Goal: Task Accomplishment & Management: Use online tool/utility

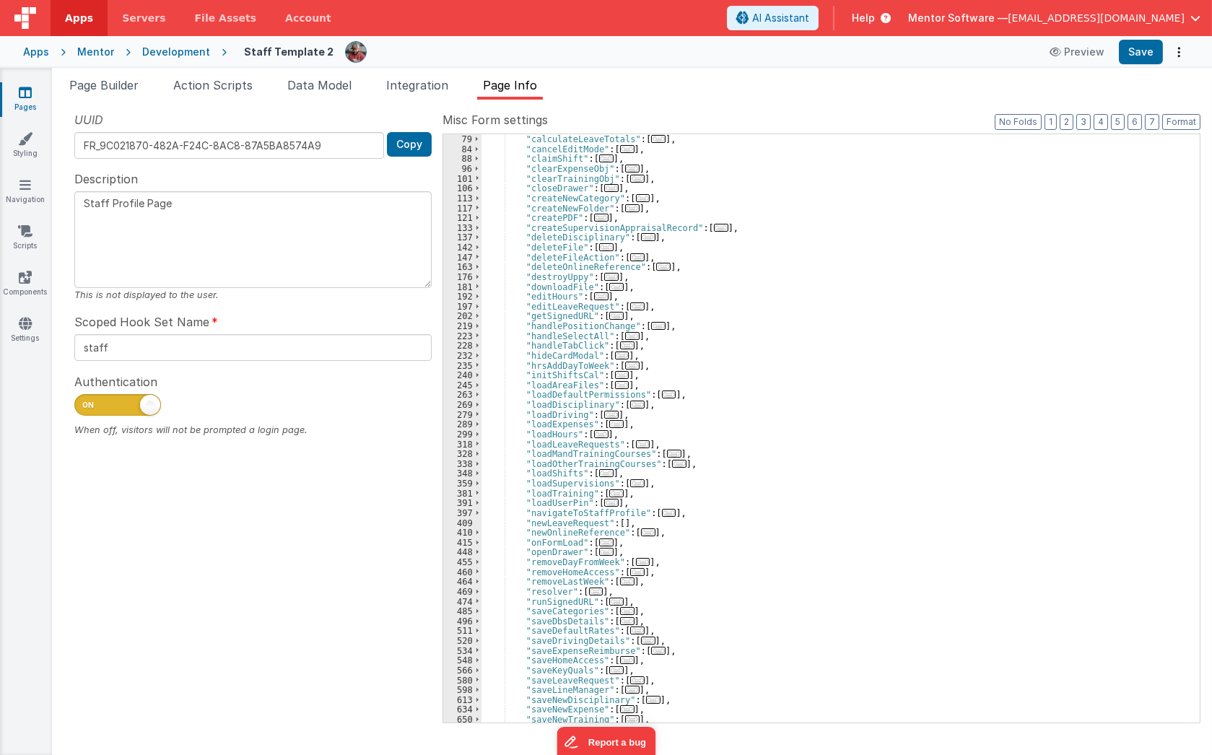
scroll to position [157, 0]
click at [773, 357] on div ""calculateLeave" : [ ... ] , "calculateLeaveTotals" : [ ... ] , "cancelEditMode…" at bounding box center [835, 429] width 708 height 608
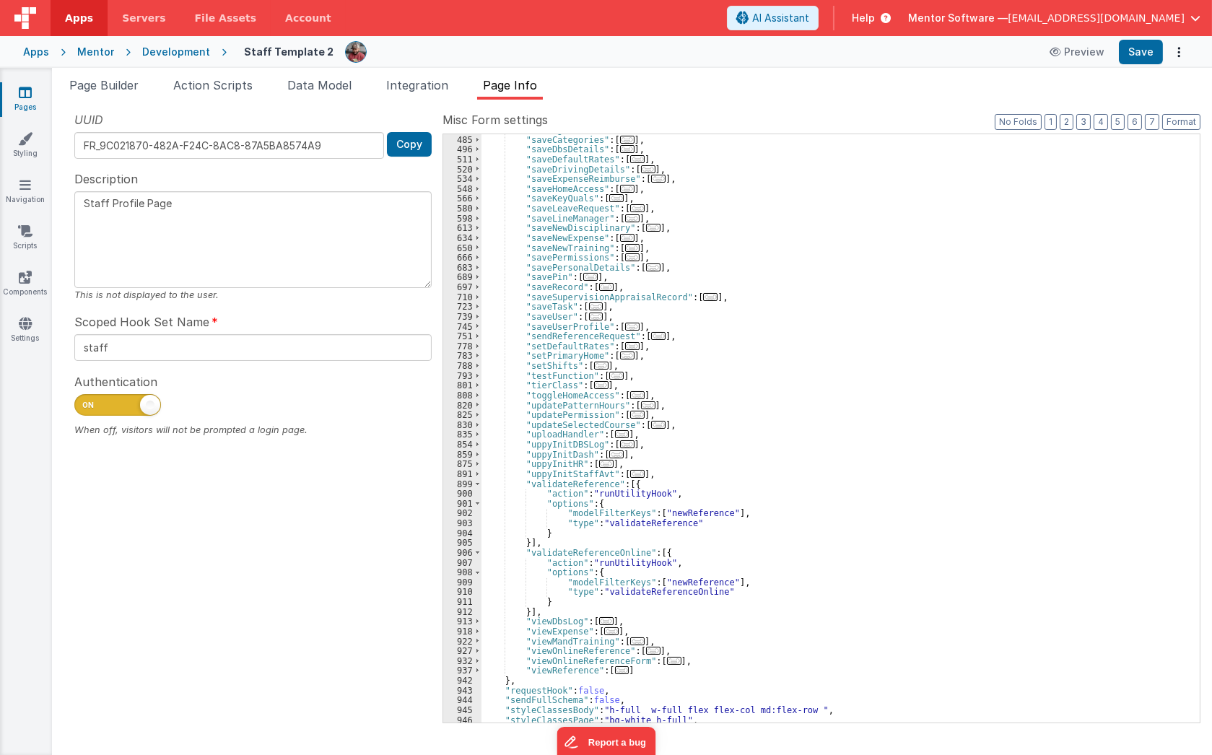
scroll to position [629, 0]
click at [476, 487] on span at bounding box center [477, 484] width 8 height 10
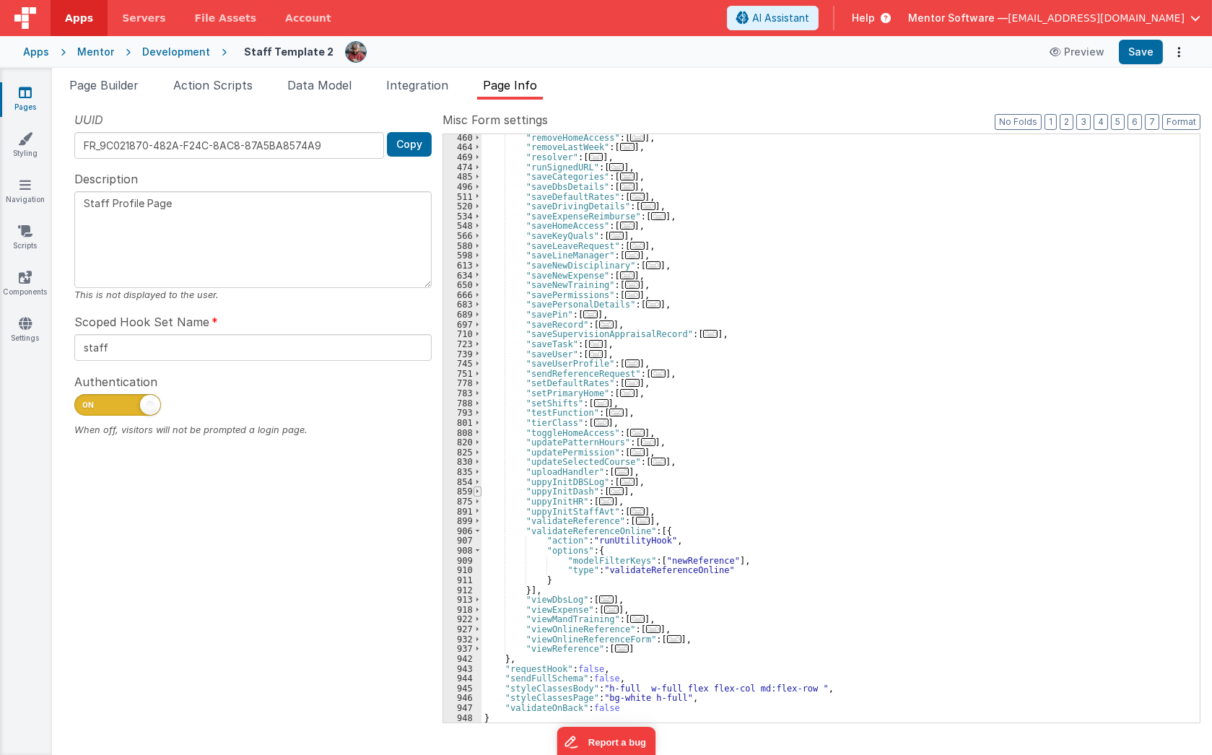
scroll to position [592, 0]
click at [476, 527] on span at bounding box center [477, 531] width 8 height 10
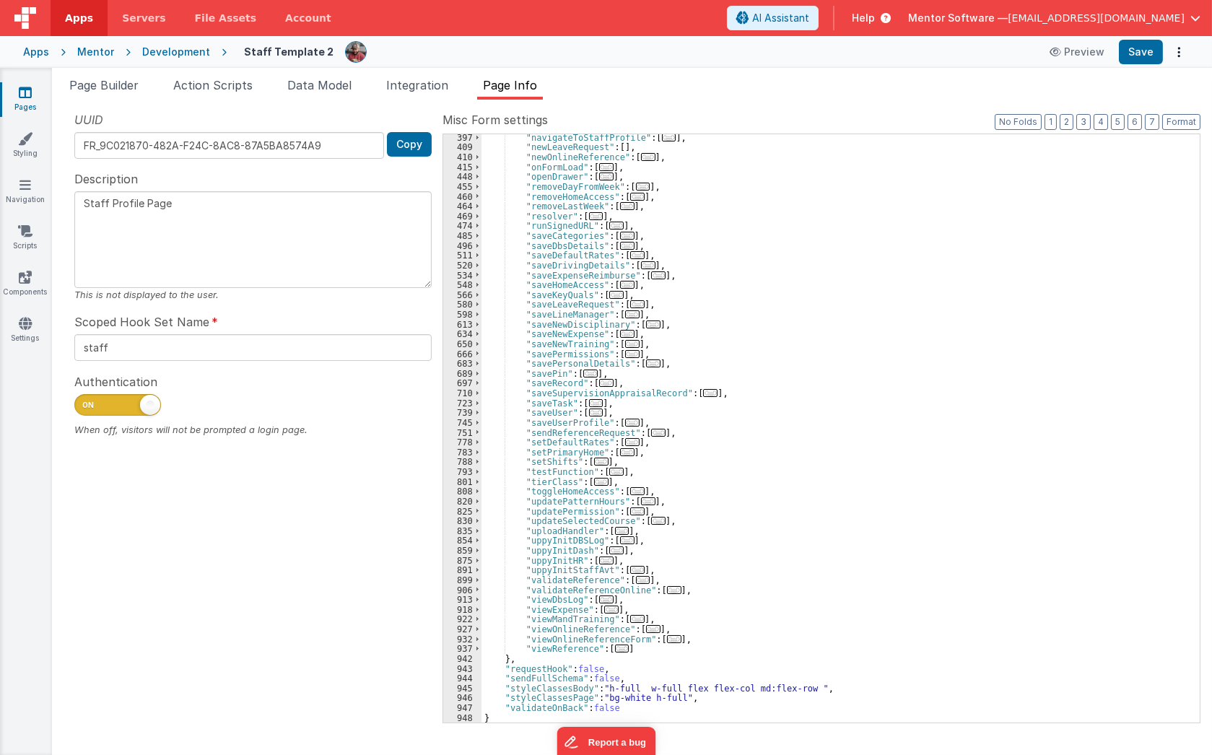
click at [577, 318] on div ""navigateToStaffProfile" : [ ... ] , "newLeaveRequest" : [ ] , "newOnlineRefere…" at bounding box center [835, 437] width 708 height 608
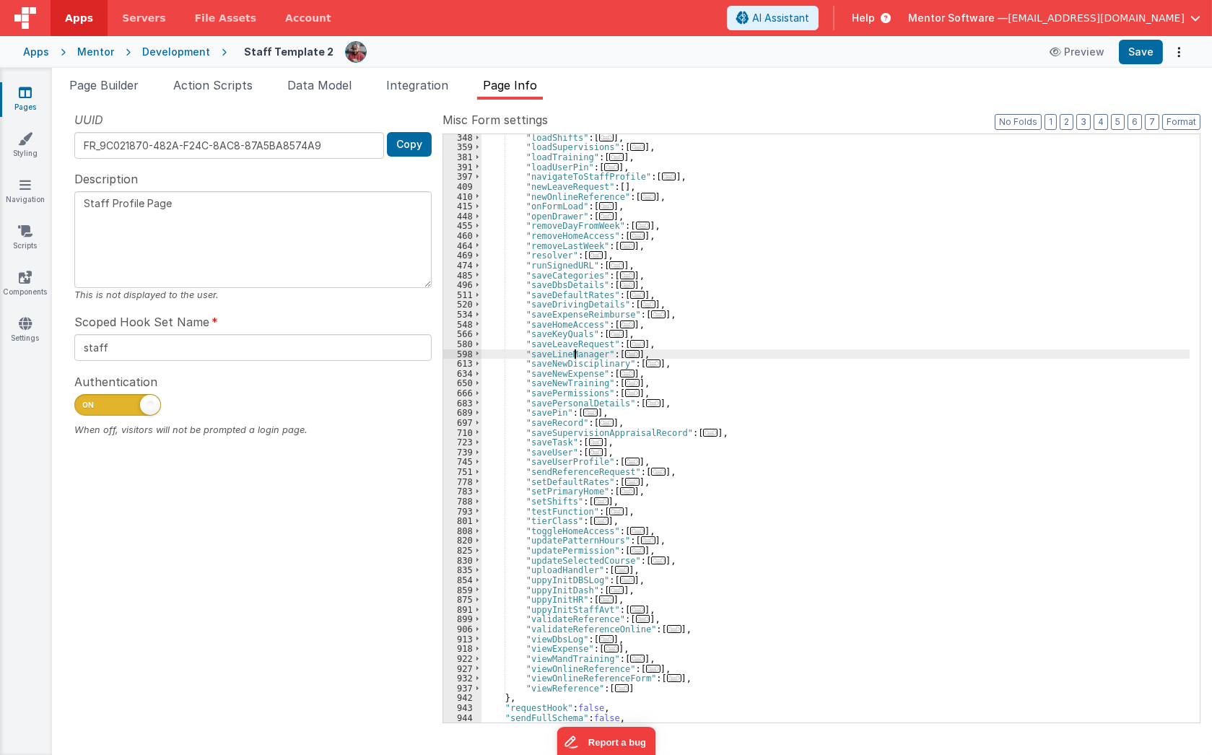
scroll to position [493, 0]
click at [609, 263] on span "..." at bounding box center [616, 265] width 14 height 8
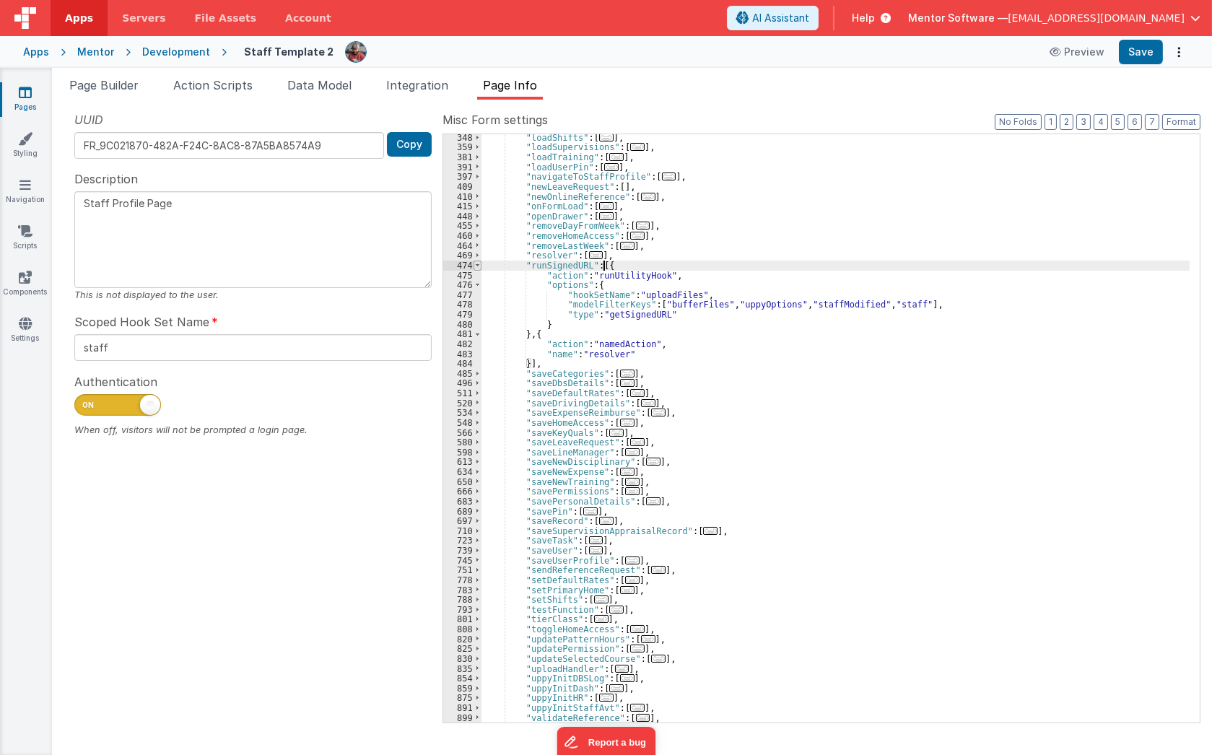
click at [474, 263] on span at bounding box center [477, 266] width 8 height 10
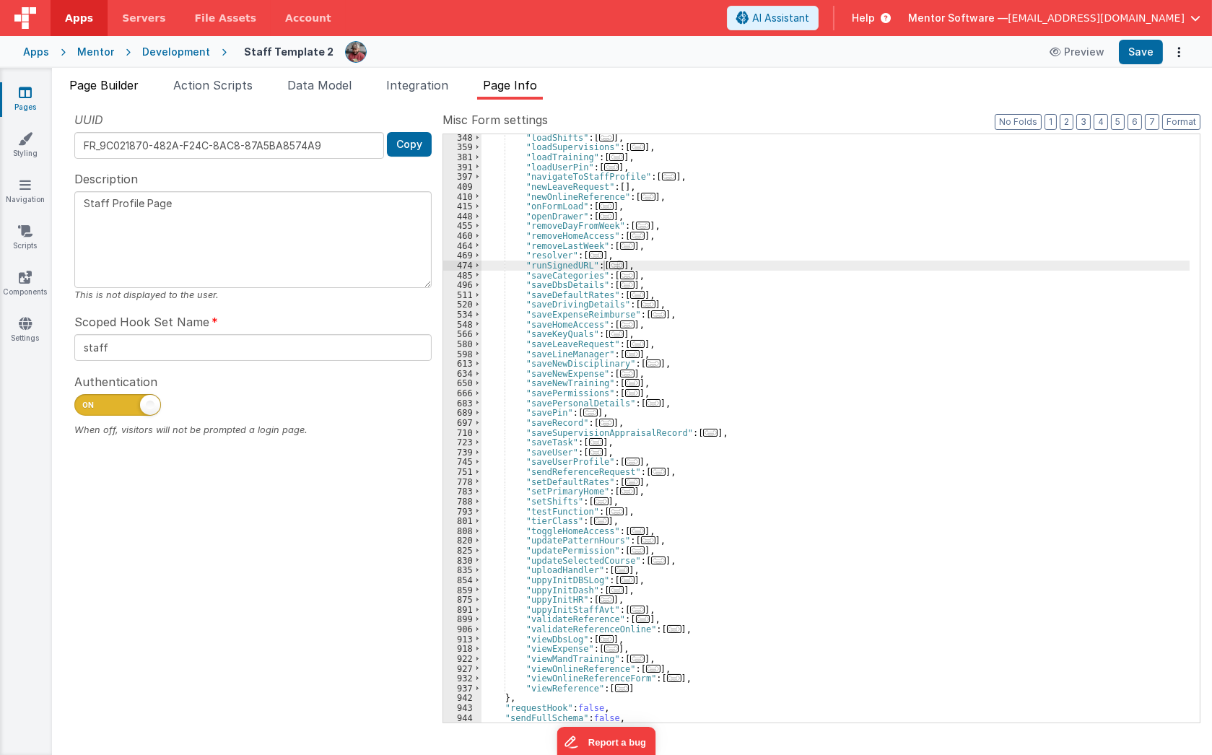
click at [108, 79] on span "Page Builder" at bounding box center [103, 85] width 69 height 14
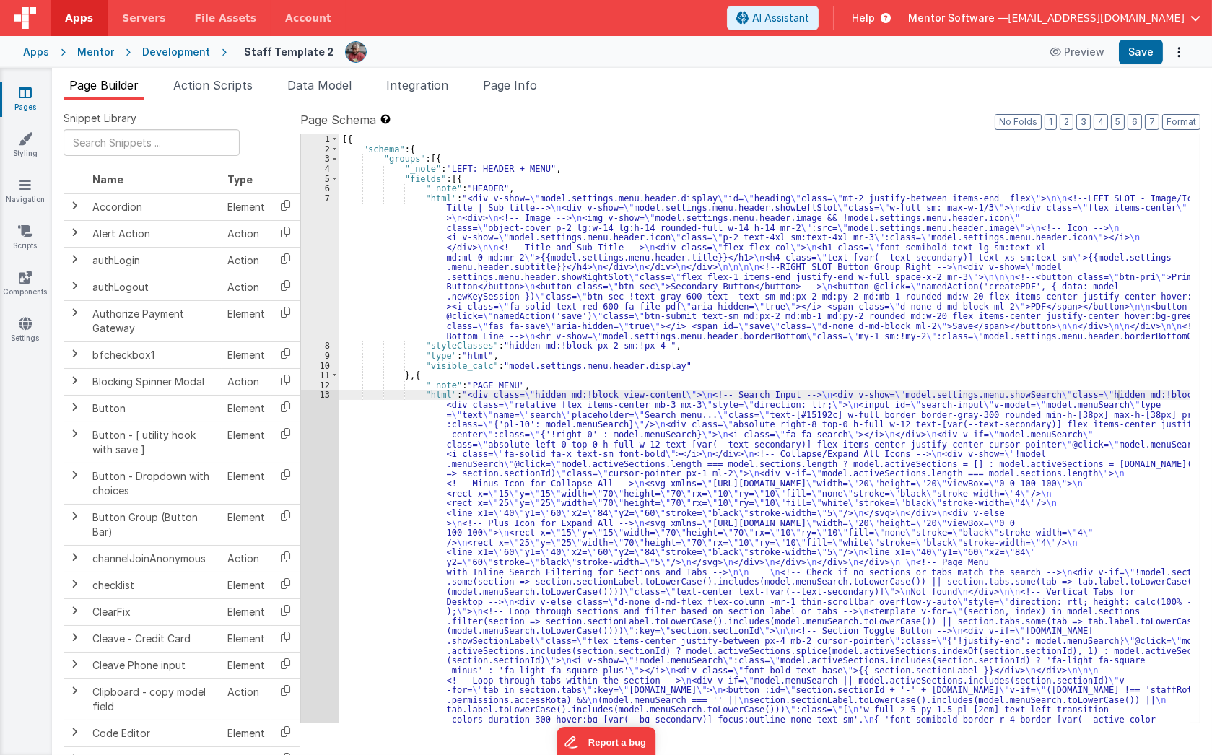
click at [613, 289] on div "[{ "schema" : { "groups" : [{ "_note" : "LEFT: HEADER + MENU" , "fields" : [{ "…" at bounding box center [764, 738] width 850 height 1209
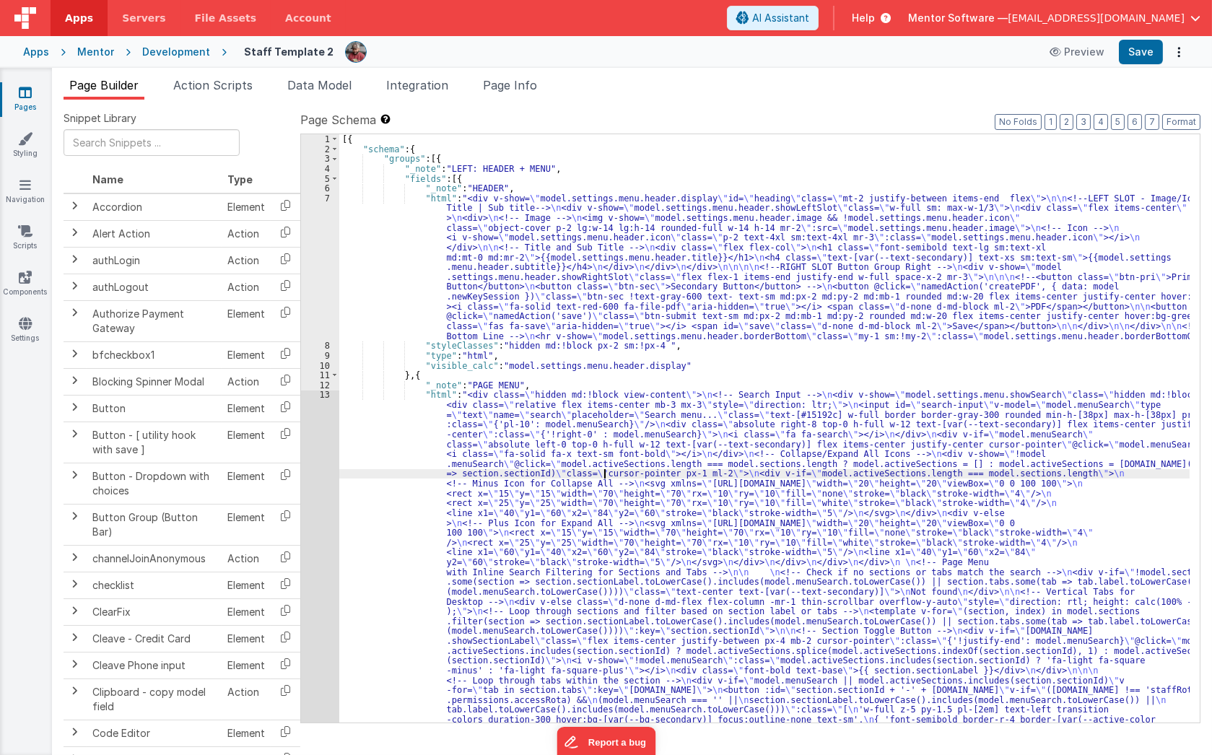
click at [604, 476] on div "[{ "schema" : { "groups" : [{ "_note" : "LEFT: HEADER + MENU" , "fields" : [{ "…" at bounding box center [764, 738] width 850 height 1209
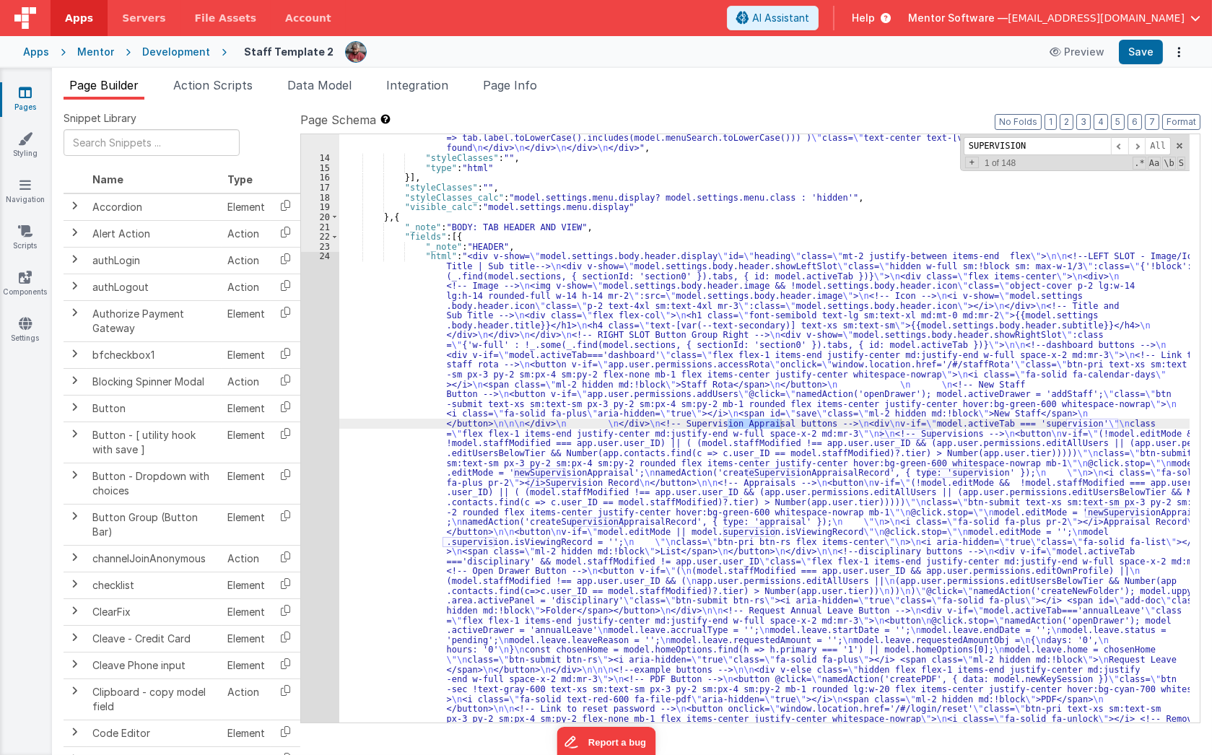
scroll to position [818, 0]
type input "SUPERVISION"
click at [1132, 144] on span at bounding box center [1136, 146] width 17 height 18
click at [1136, 141] on span at bounding box center [1136, 146] width 17 height 18
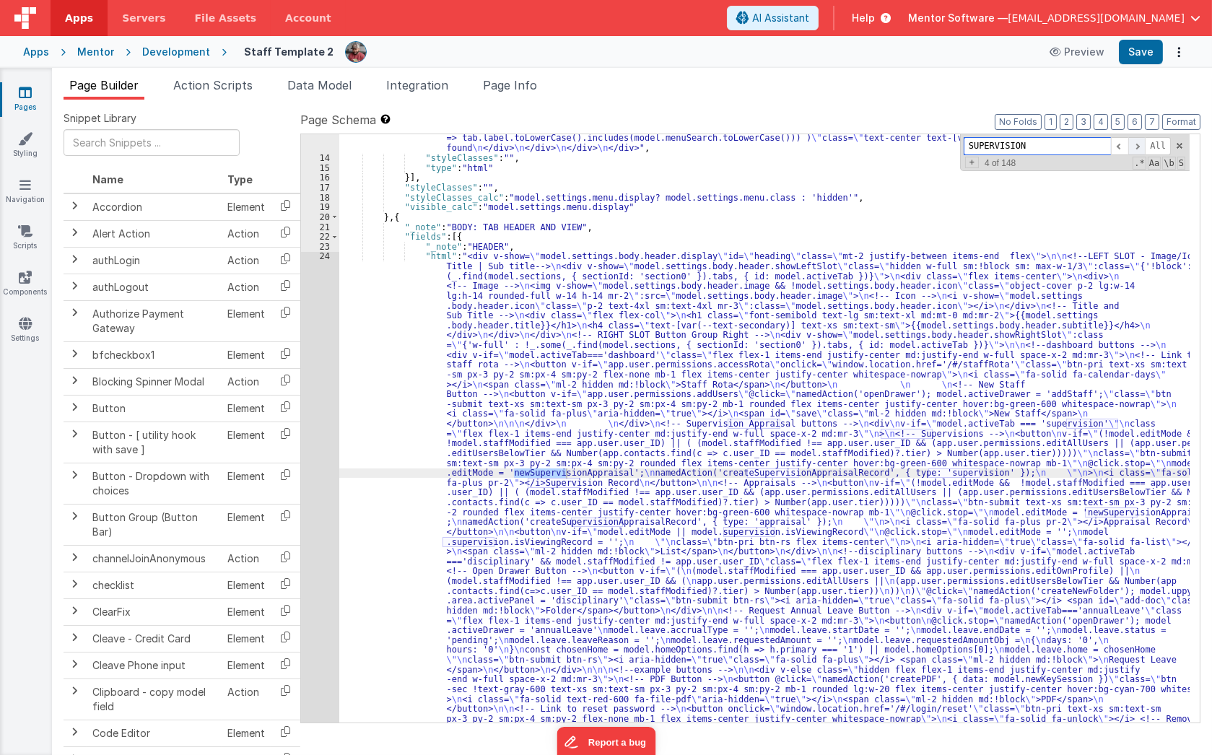
click at [1136, 141] on span at bounding box center [1136, 146] width 17 height 18
click at [1137, 141] on span at bounding box center [1136, 146] width 17 height 18
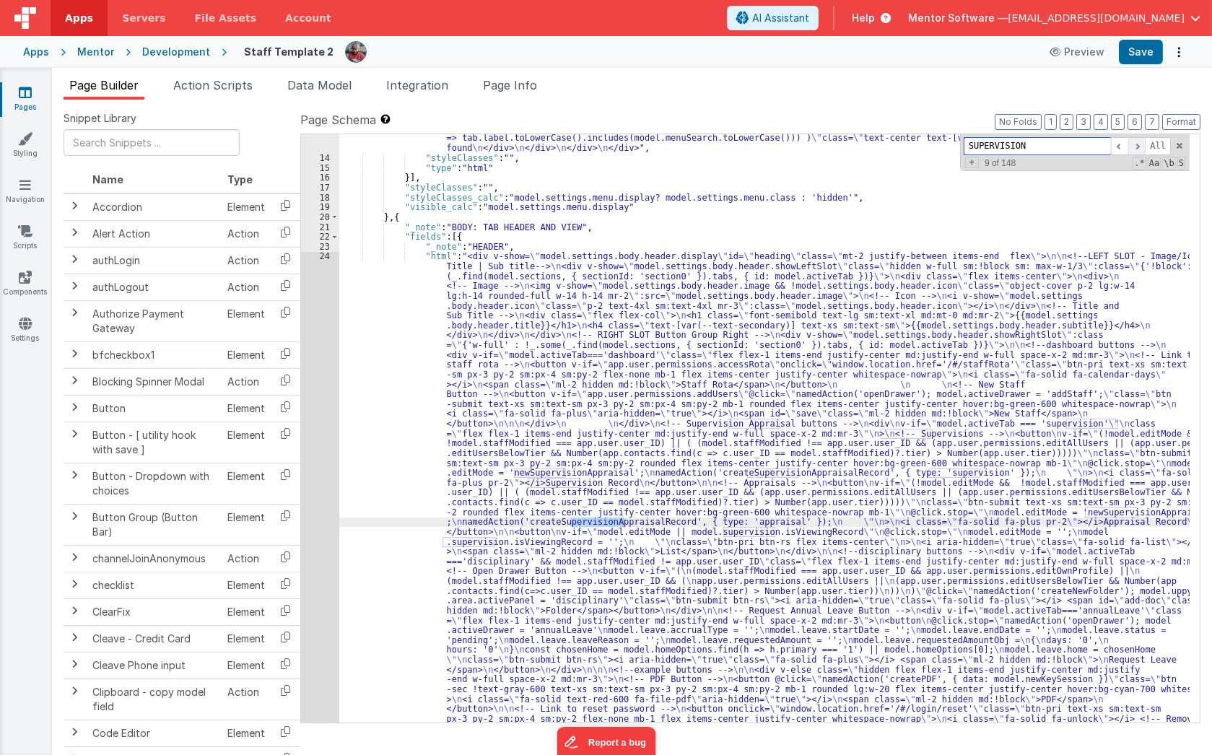
click at [1137, 141] on span at bounding box center [1136, 146] width 17 height 18
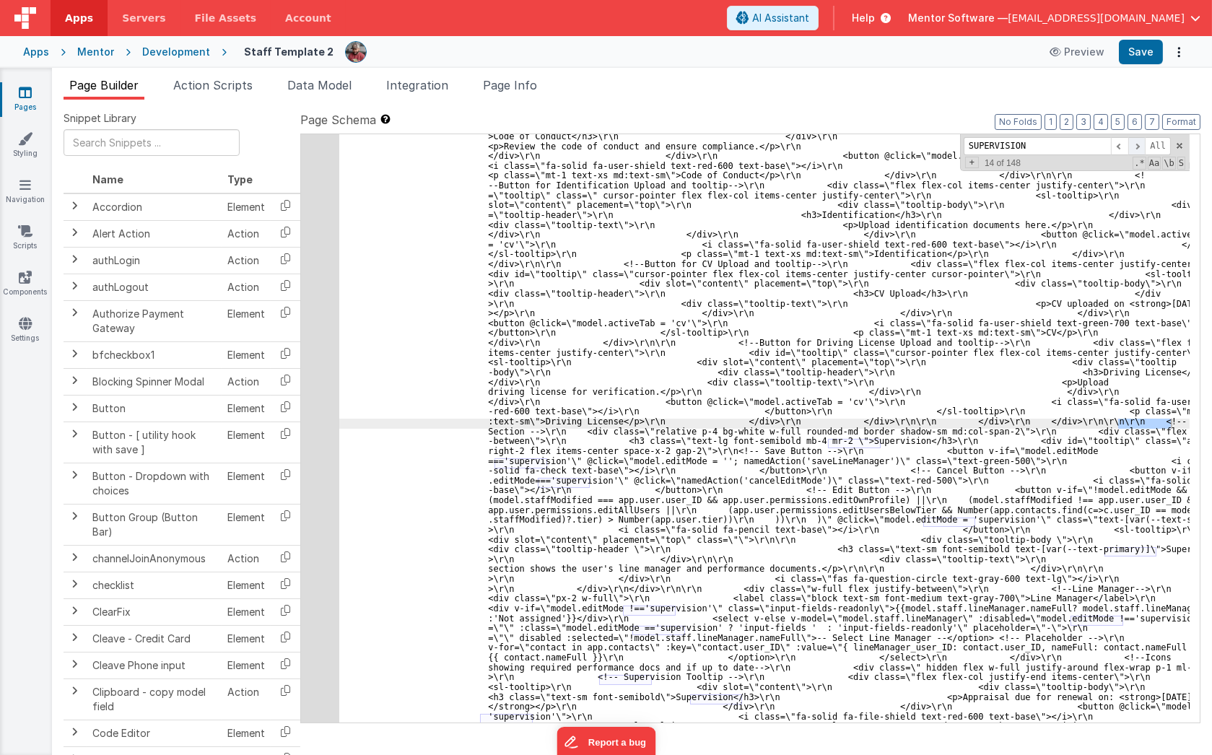
click at [1137, 141] on span at bounding box center [1136, 146] width 17 height 18
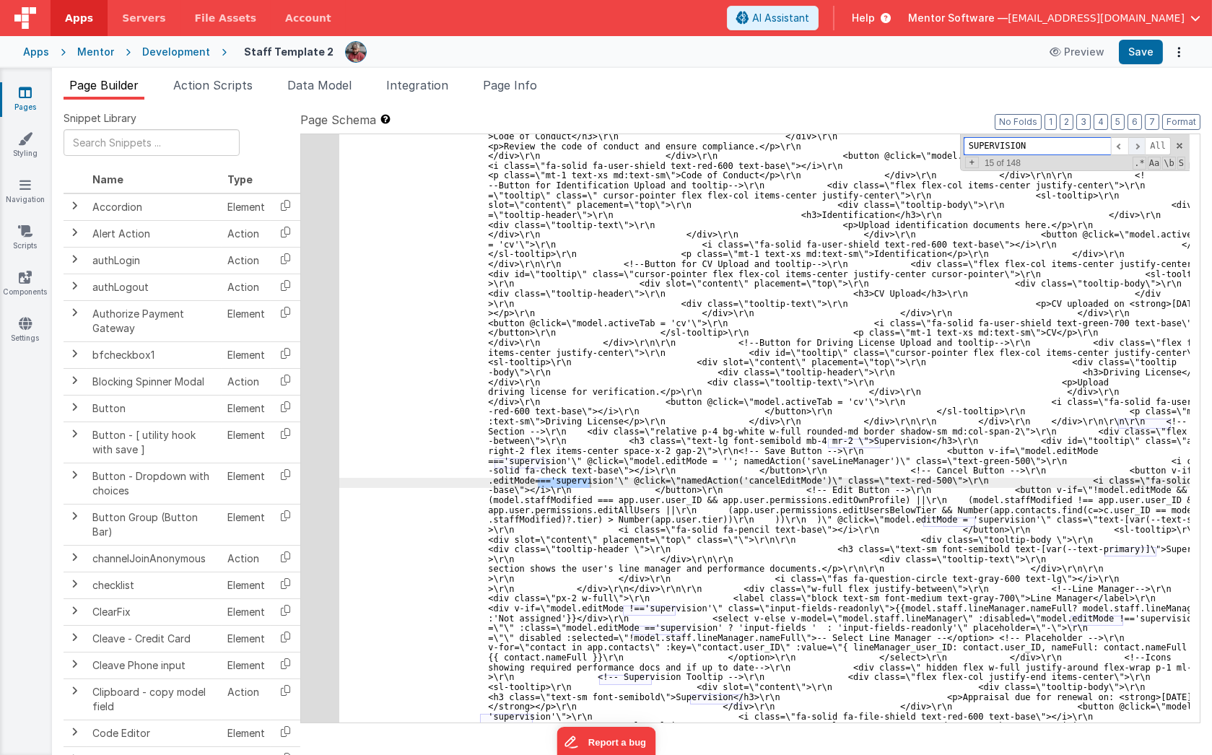
scroll to position [5777, 0]
click at [1137, 141] on span at bounding box center [1136, 146] width 17 height 18
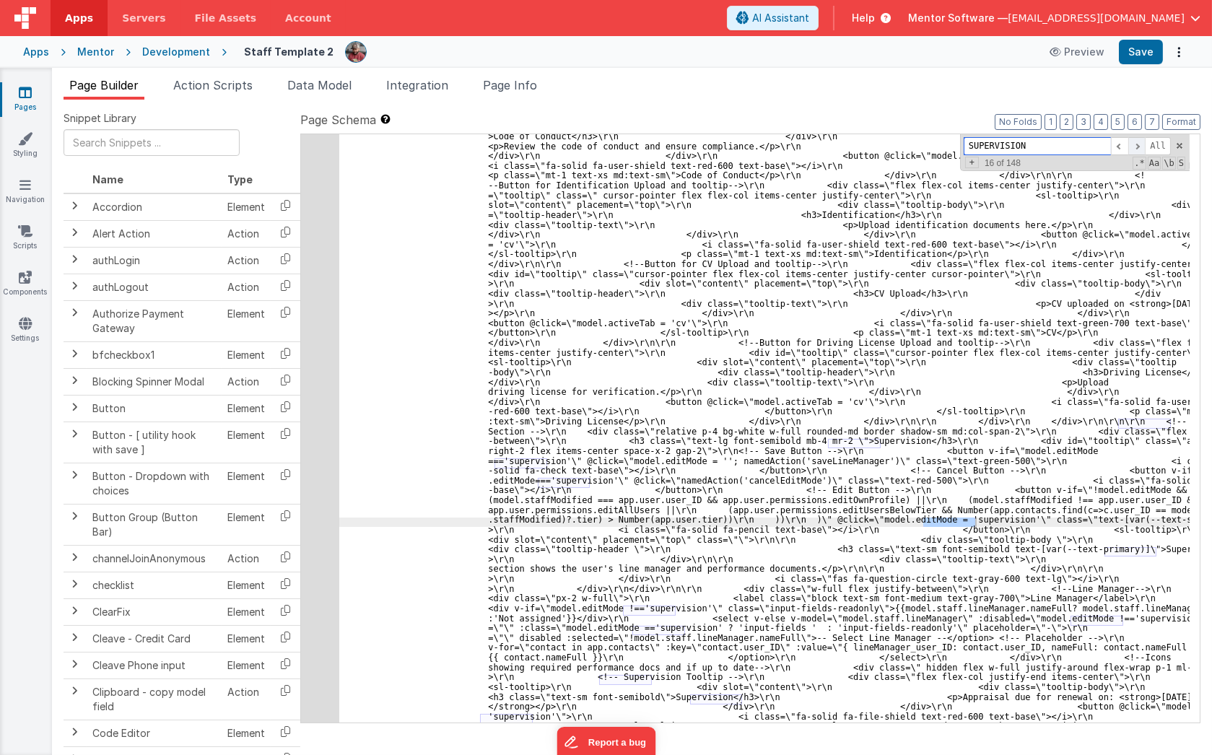
click at [1137, 141] on span at bounding box center [1136, 146] width 17 height 18
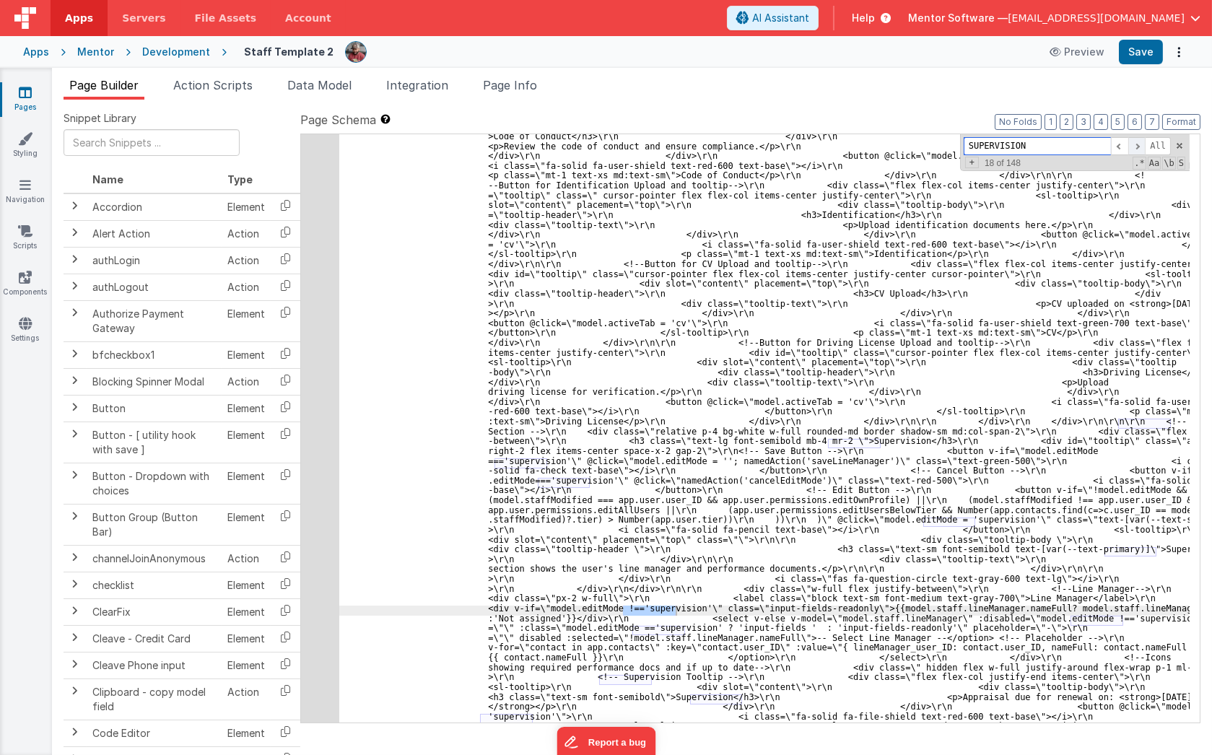
click at [1137, 141] on span at bounding box center [1136, 146] width 17 height 18
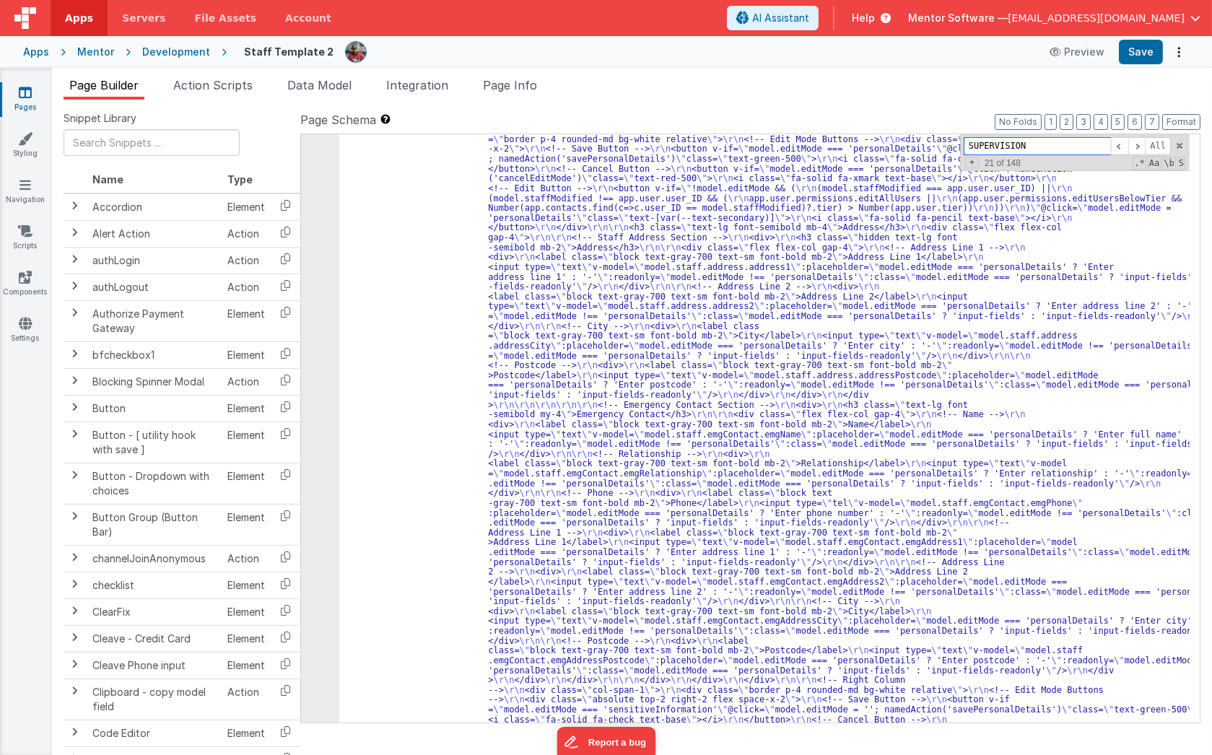
scroll to position [6574, 0]
click at [1134, 148] on span at bounding box center [1136, 146] width 17 height 18
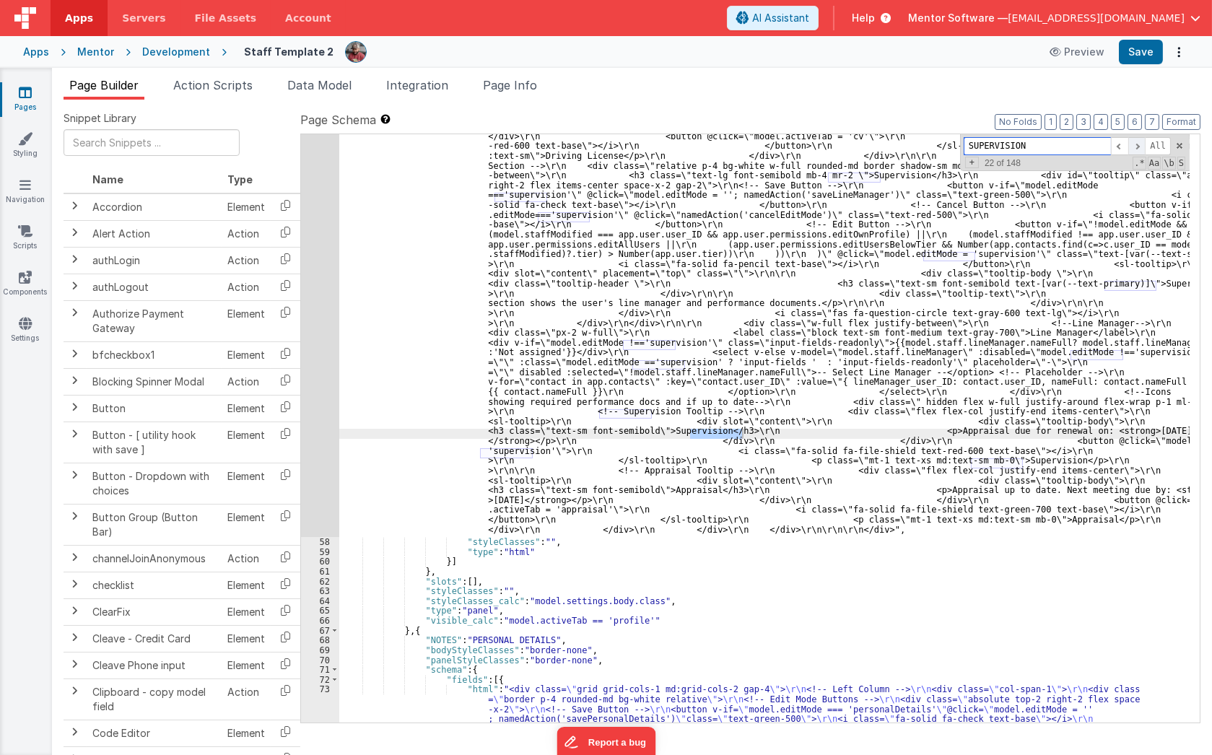
scroll to position [6033, 0]
click at [1134, 148] on span at bounding box center [1136, 146] width 17 height 18
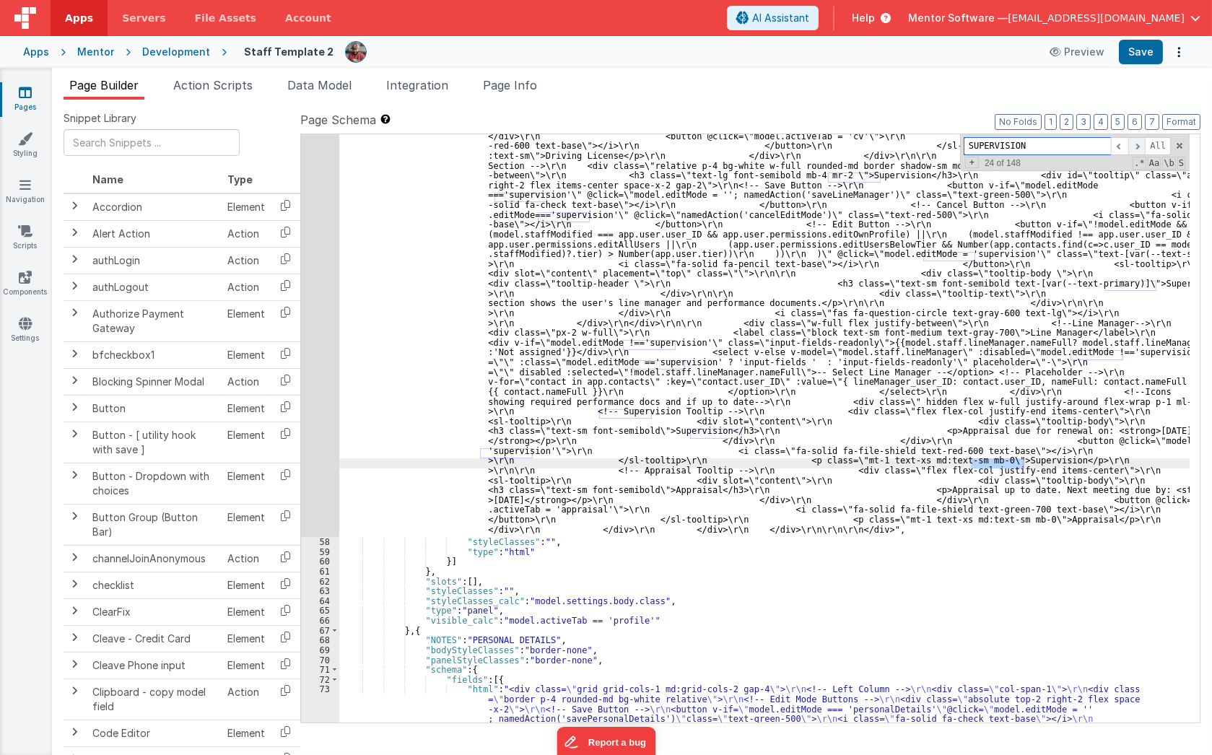
click at [1134, 148] on span at bounding box center [1136, 146] width 17 height 18
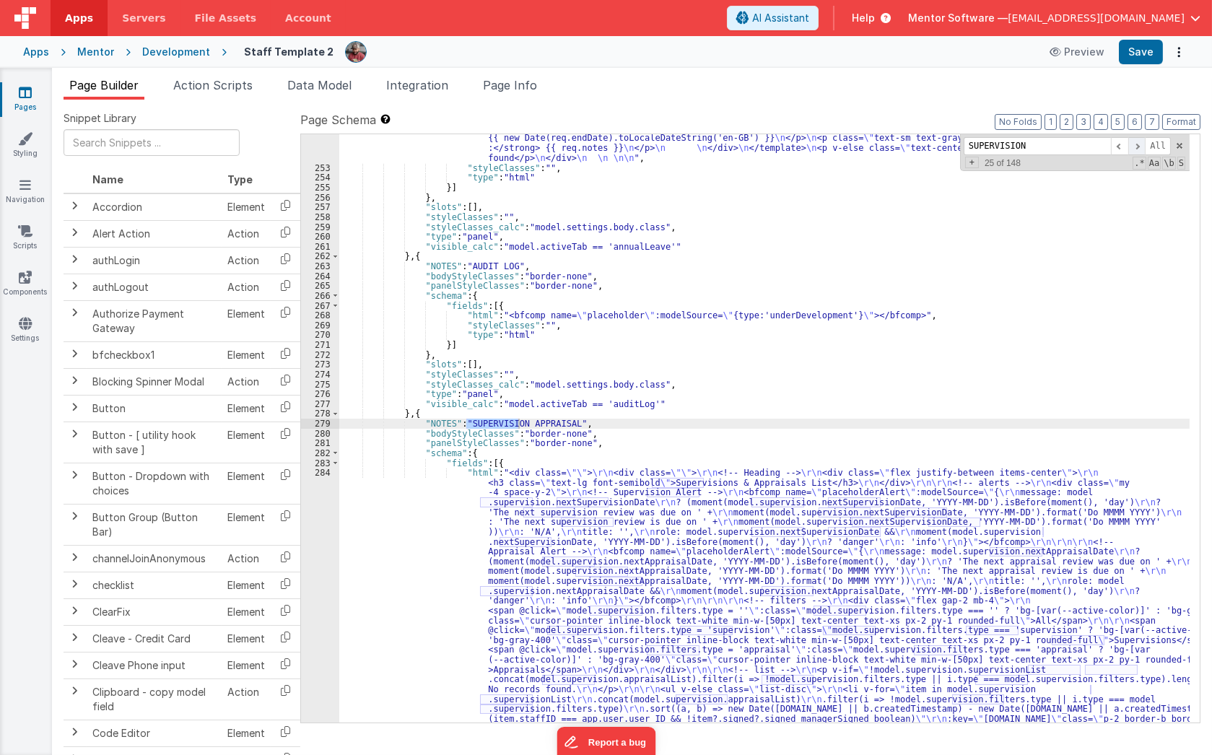
click at [1134, 148] on span at bounding box center [1136, 146] width 17 height 18
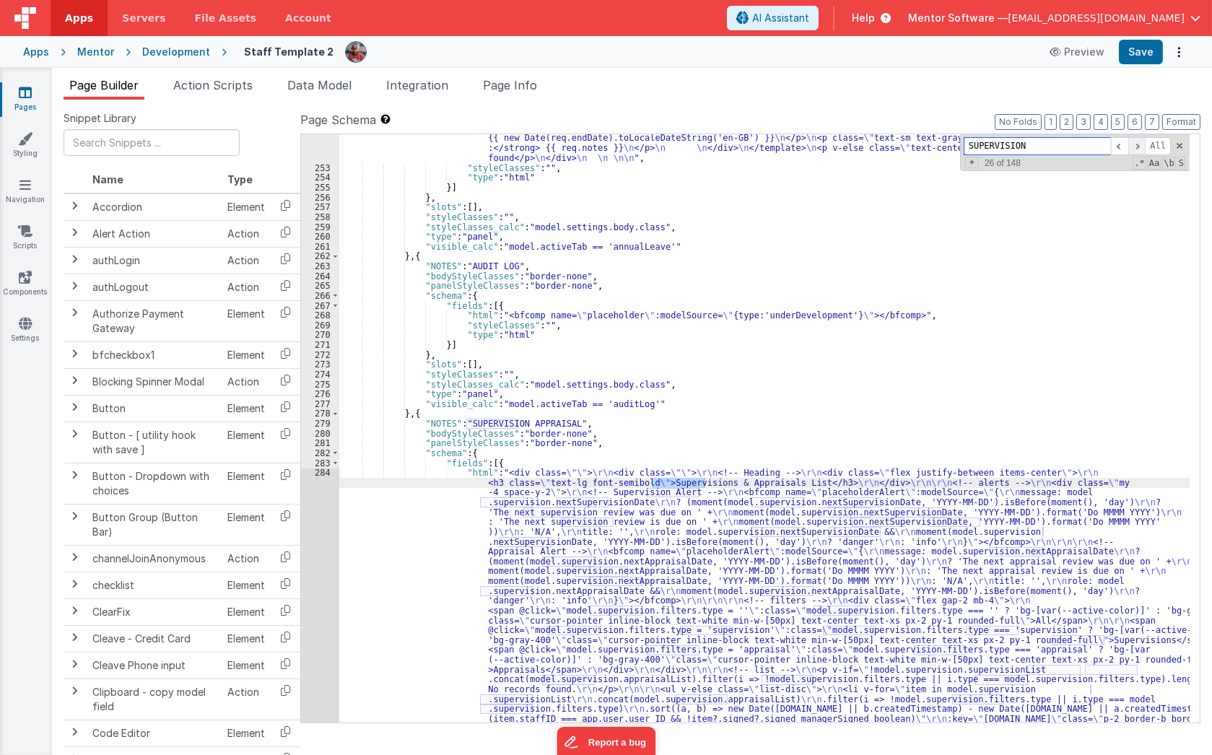
scroll to position [15153, 0]
click at [1134, 148] on span at bounding box center [1136, 146] width 17 height 18
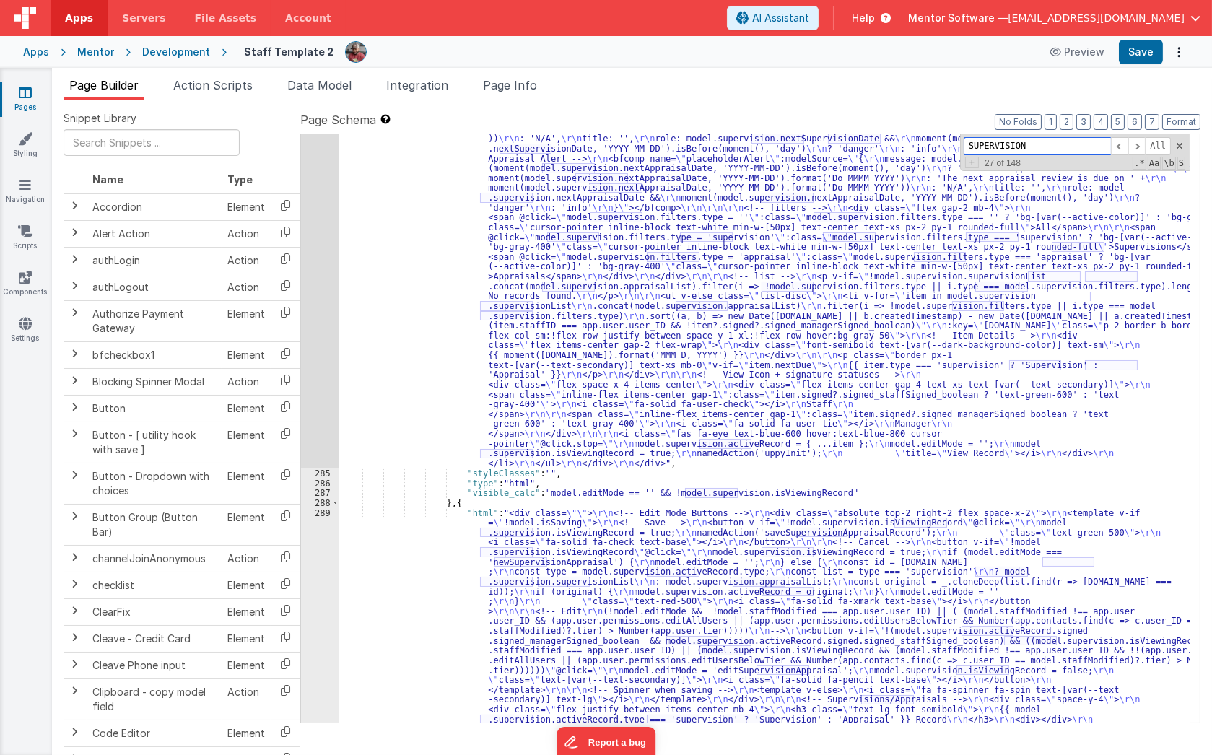
scroll to position [15533, 0]
click at [324, 366] on div "284" at bounding box center [320, 271] width 38 height 393
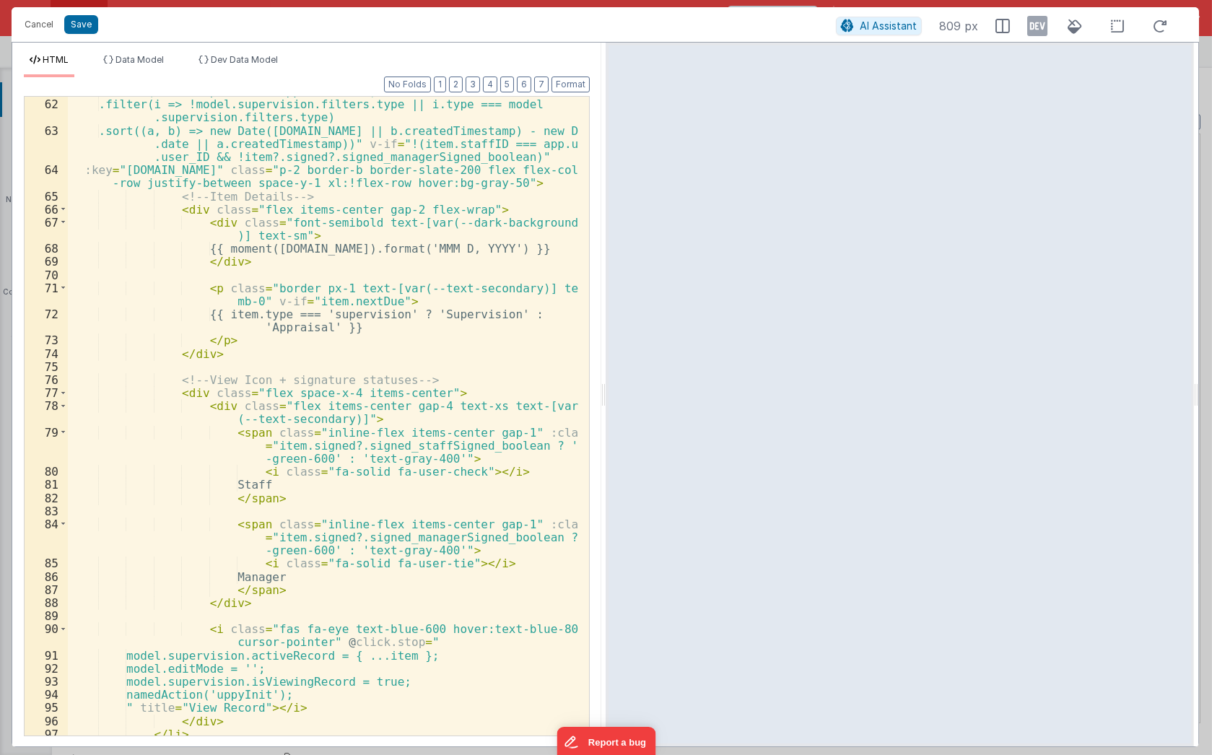
scroll to position [1101, 0]
drag, startPoint x: 469, startPoint y: 652, endPoint x: 136, endPoint y: 656, distance: 332.7
click at [136, 656] on div ".concat(model.supervision.appraisalList) .filter(i => !model.supervision.filter…" at bounding box center [323, 416] width 511 height 665
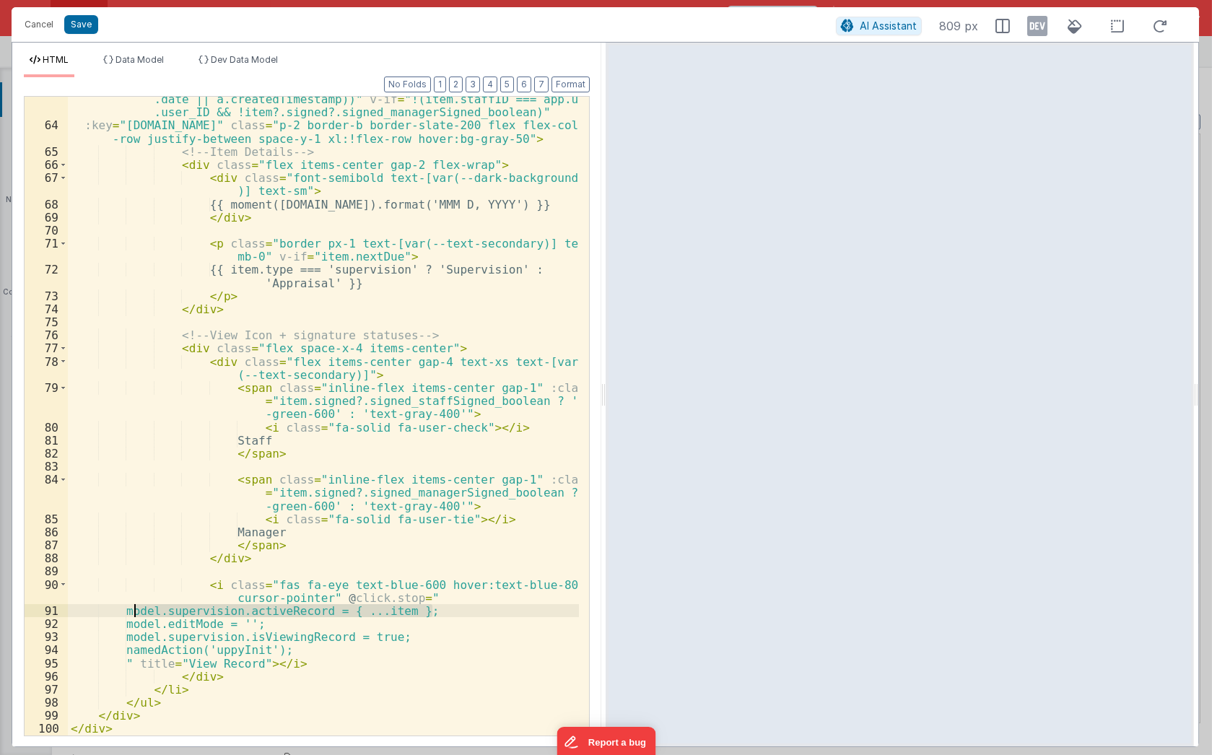
scroll to position [1145, 0]
click at [38, 25] on button "Cancel" at bounding box center [38, 24] width 43 height 20
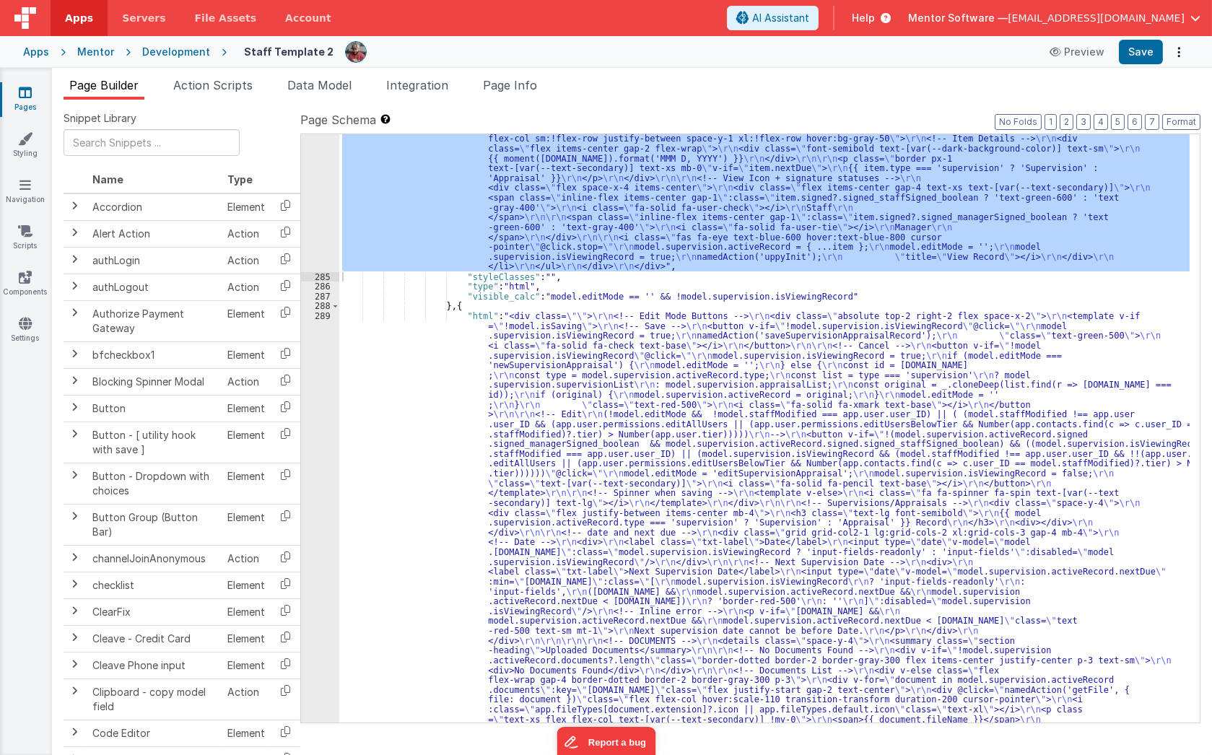
scroll to position [15609, 0]
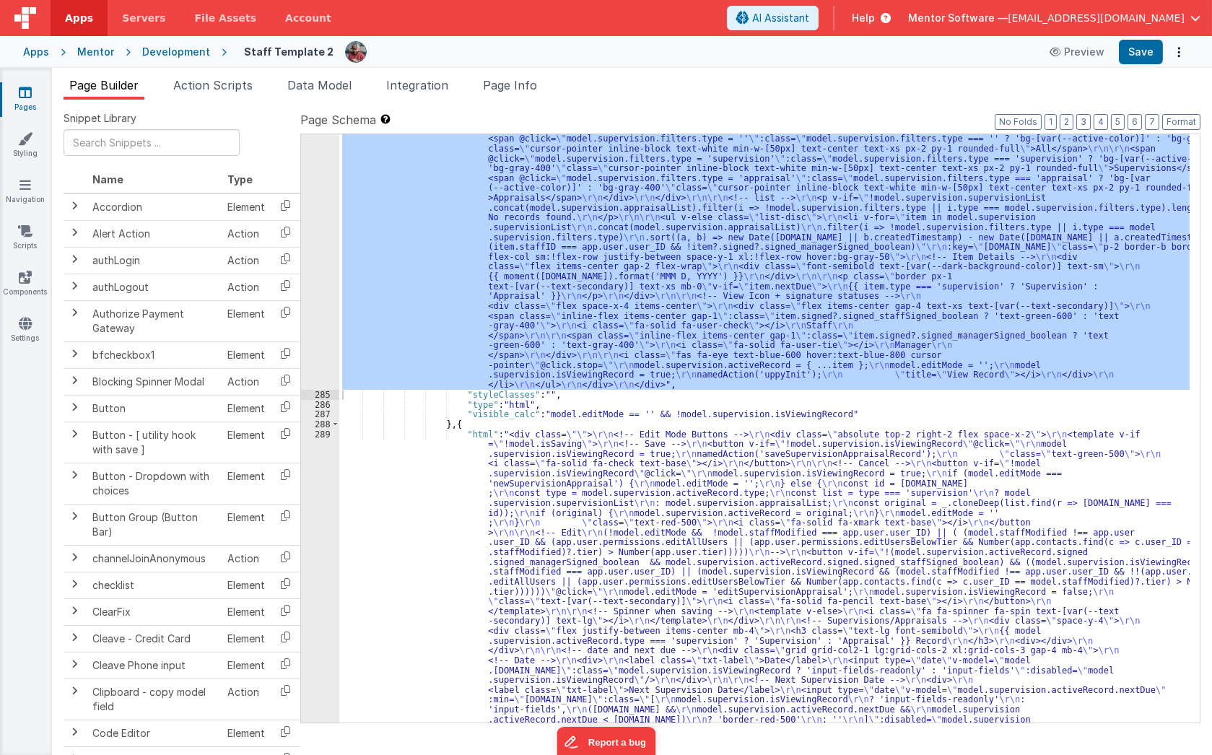
click at [764, 416] on div ""html" : "<div class= \"\" > \r\n <div class= \"\" > \r\n <!-- Heading --> \r\n…" at bounding box center [764, 768] width 850 height 1544
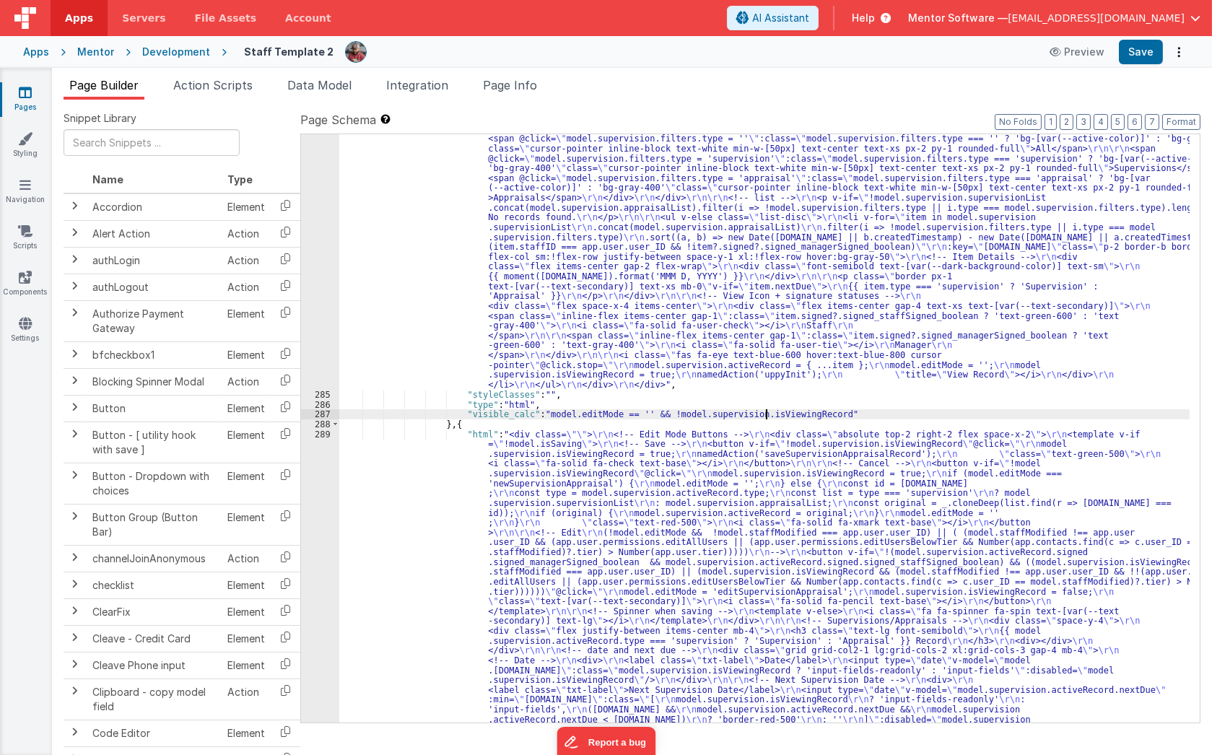
click at [764, 416] on div ""html" : "<div class= \"\" > \r\n <div class= \"\" > \r\n <!-- Heading --> \r\n…" at bounding box center [764, 768] width 850 height 1544
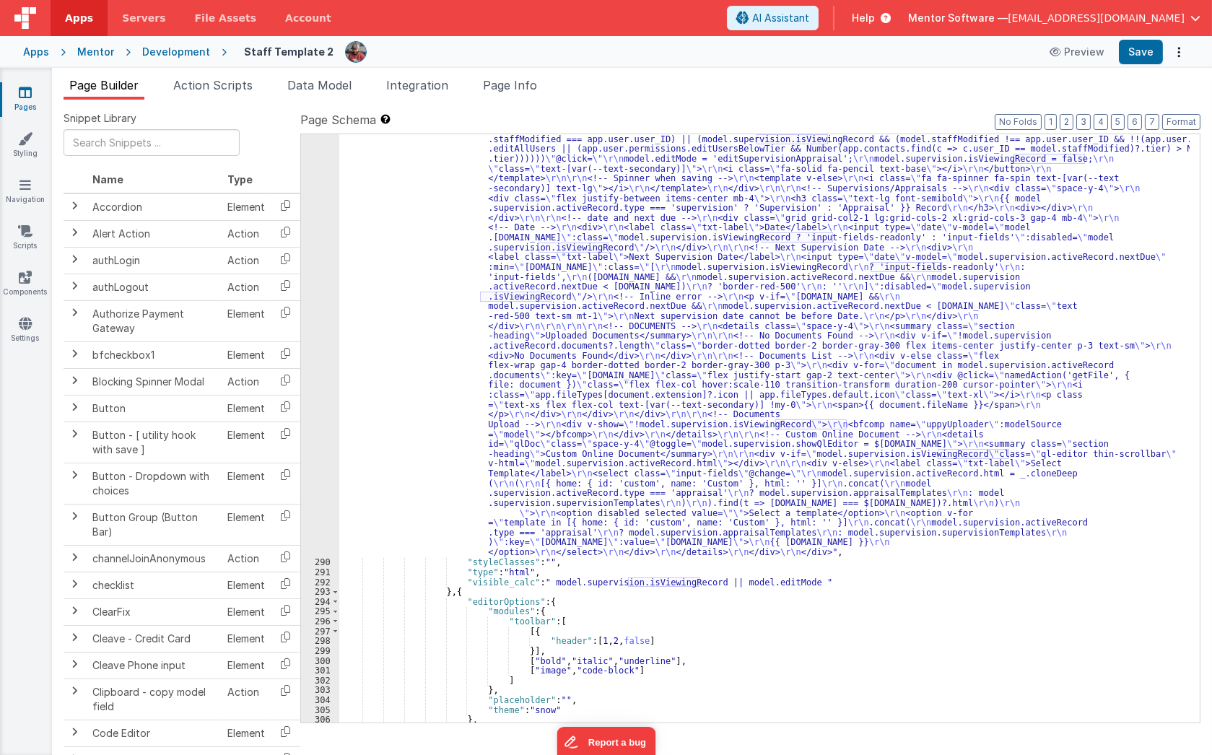
scroll to position [16064, 0]
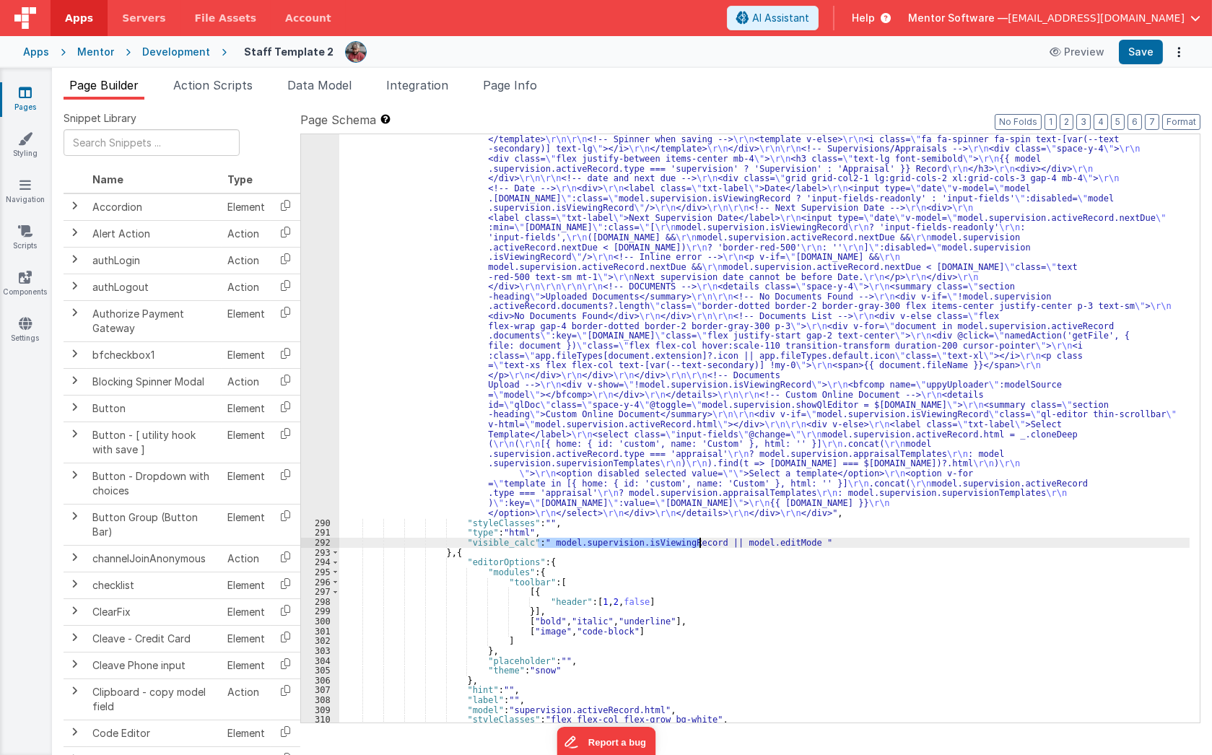
drag, startPoint x: 538, startPoint y: 543, endPoint x: 700, endPoint y: 543, distance: 161.6
click at [700, 543] on div ""html" : "<div class= \"\" > \r\n <!-- Edit Mode Buttons --> \r\n <div class= \…" at bounding box center [764, 537] width 850 height 1160
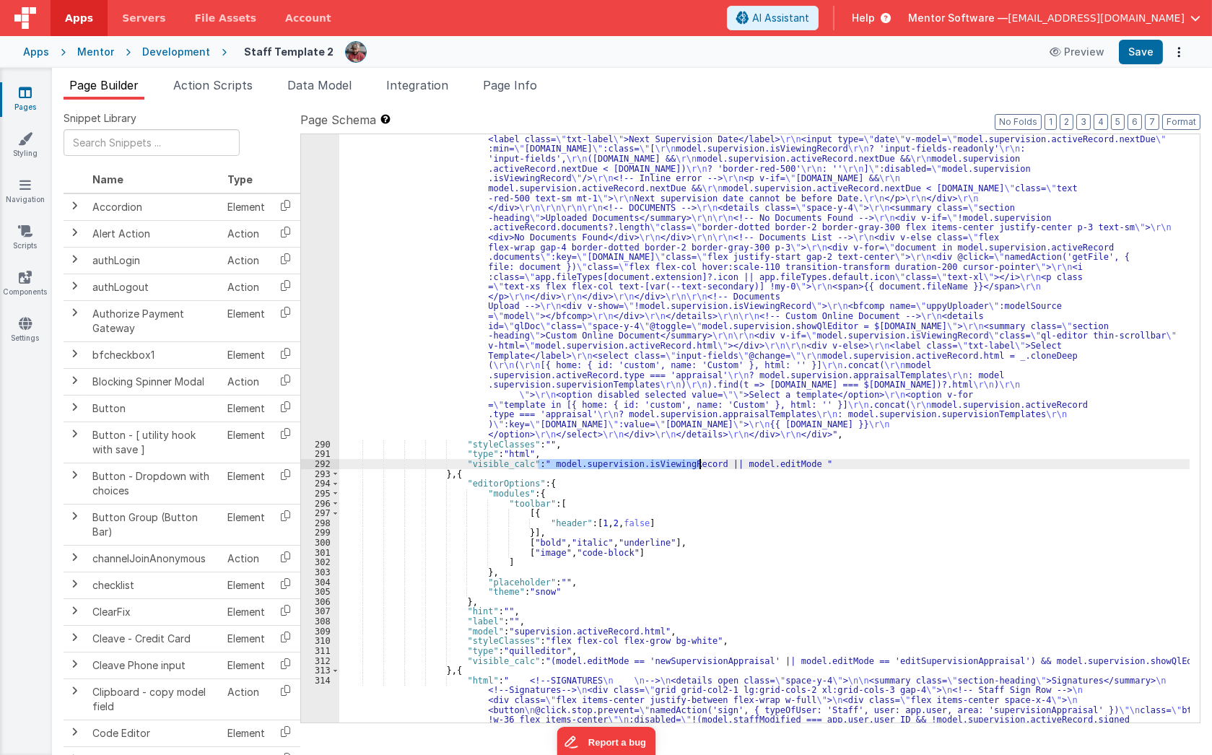
scroll to position [16140, 0]
click at [524, 350] on div ""html" : "<div class= \"\" > \r\n <!-- Edit Mode Buttons --> \r\n <div class= \…" at bounding box center [764, 577] width 850 height 1396
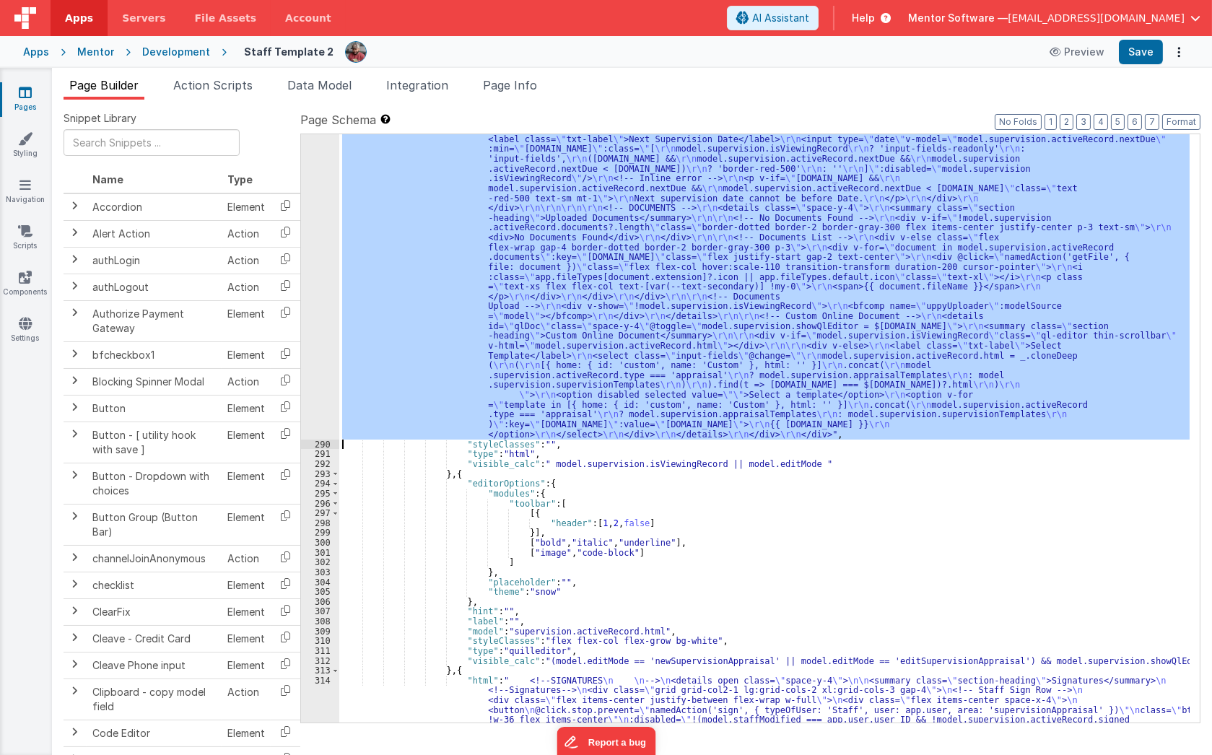
click at [315, 335] on div "289" at bounding box center [320, 159] width 38 height 561
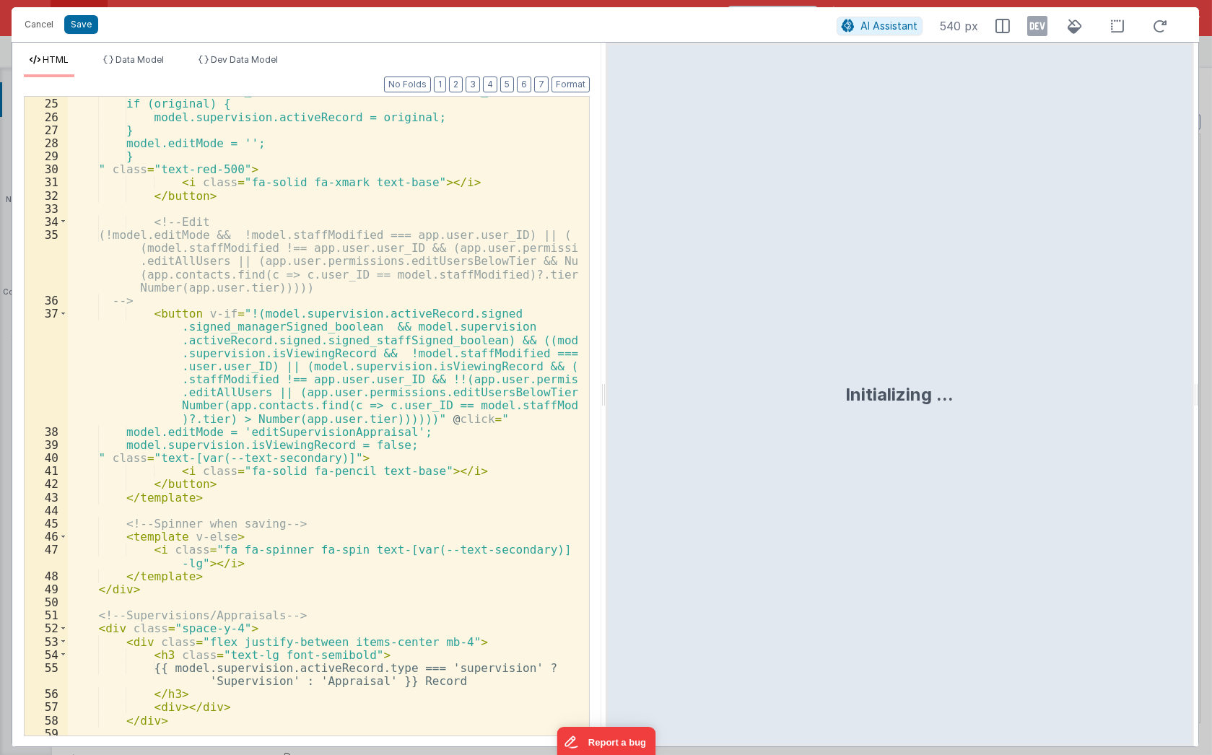
scroll to position [315, 0]
click at [398, 429] on div "const original = _.cloneDeep(list.find(r => r.id === id)); if (original) { mode…" at bounding box center [323, 416] width 511 height 665
click at [399, 446] on div "const original = _.cloneDeep(list.find(r => r.id === id)); if (original) { mode…" at bounding box center [323, 416] width 511 height 665
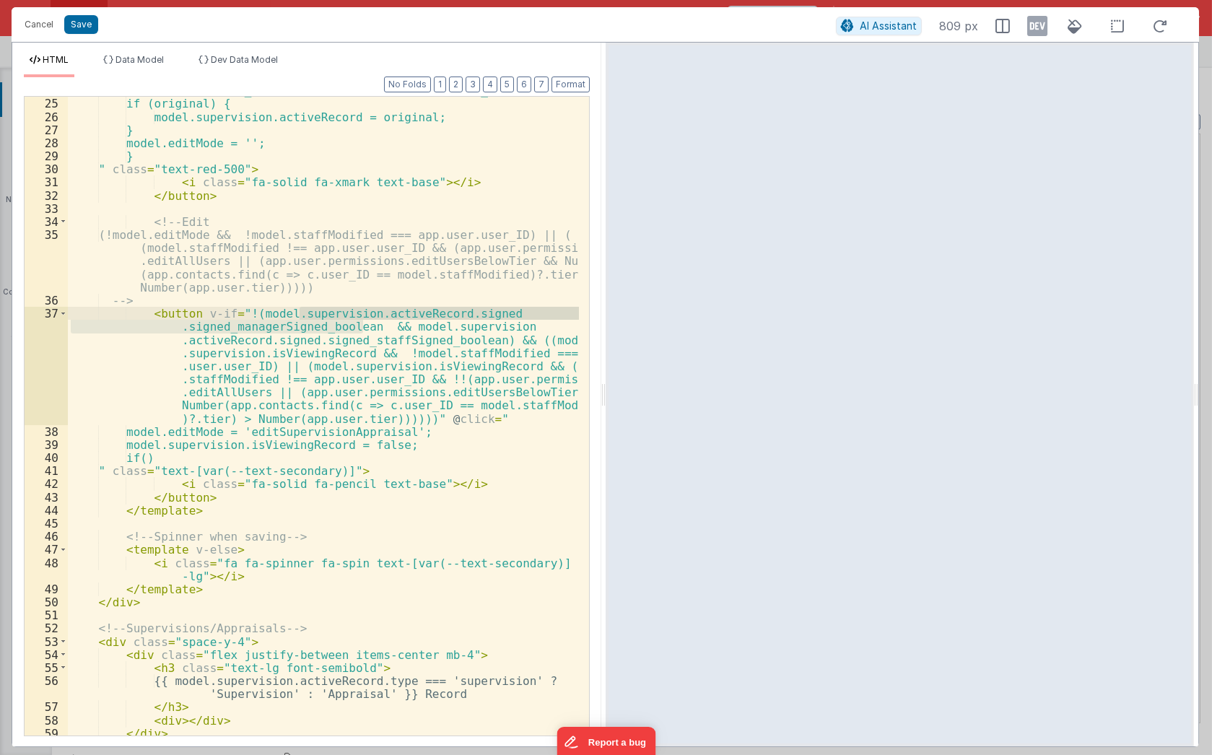
drag, startPoint x: 362, startPoint y: 327, endPoint x: 299, endPoint y: 312, distance: 63.7
click at [299, 312] on div "const original = _.cloneDeep(list.find(r => r.id === id)); if (original) { mode…" at bounding box center [323, 416] width 511 height 665
click at [375, 350] on div "const original = _.cloneDeep(list.find(r => r.id === id)); if (original) { mode…" at bounding box center [323, 416] width 511 height 665
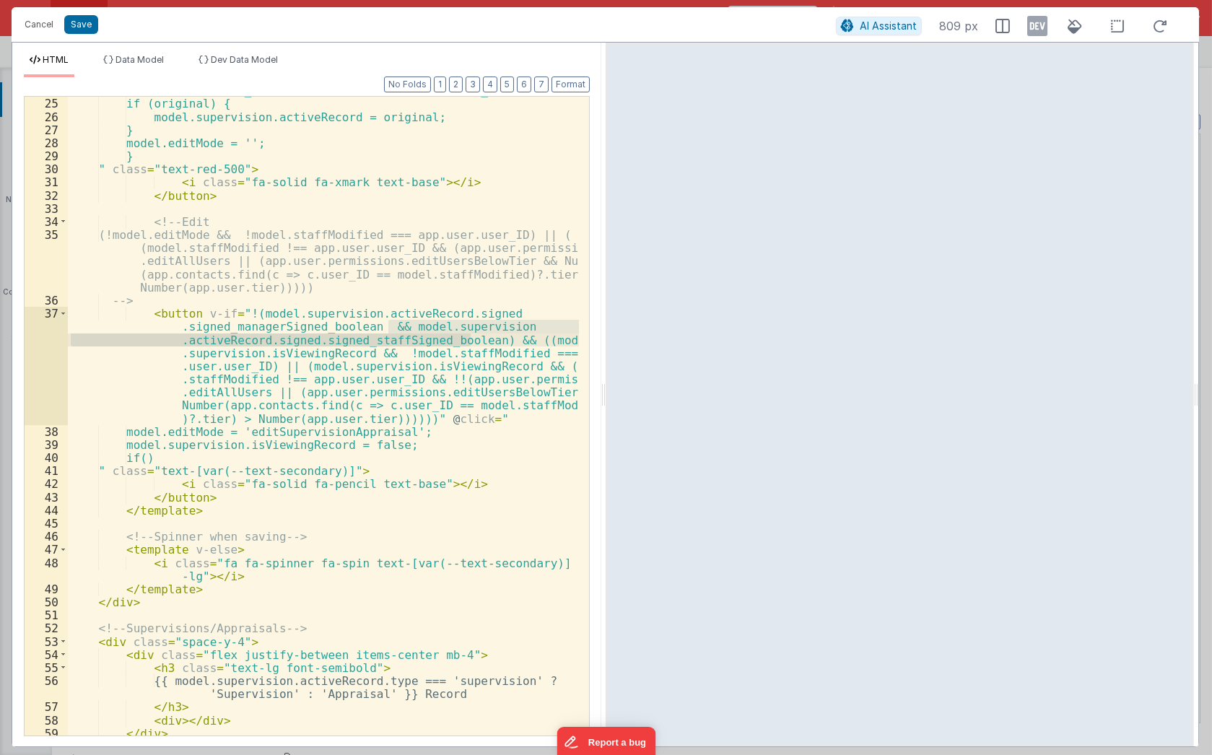
drag, startPoint x: 388, startPoint y: 330, endPoint x: 471, endPoint y: 341, distance: 83.7
click at [471, 341] on div "const original = _.cloneDeep(list.find(r => r.id === id)); if (original) { mode…" at bounding box center [323, 416] width 511 height 665
click at [348, 324] on div "const original = _.cloneDeep(list.find(r => r.id === id)); if (original) { mode…" at bounding box center [323, 416] width 511 height 665
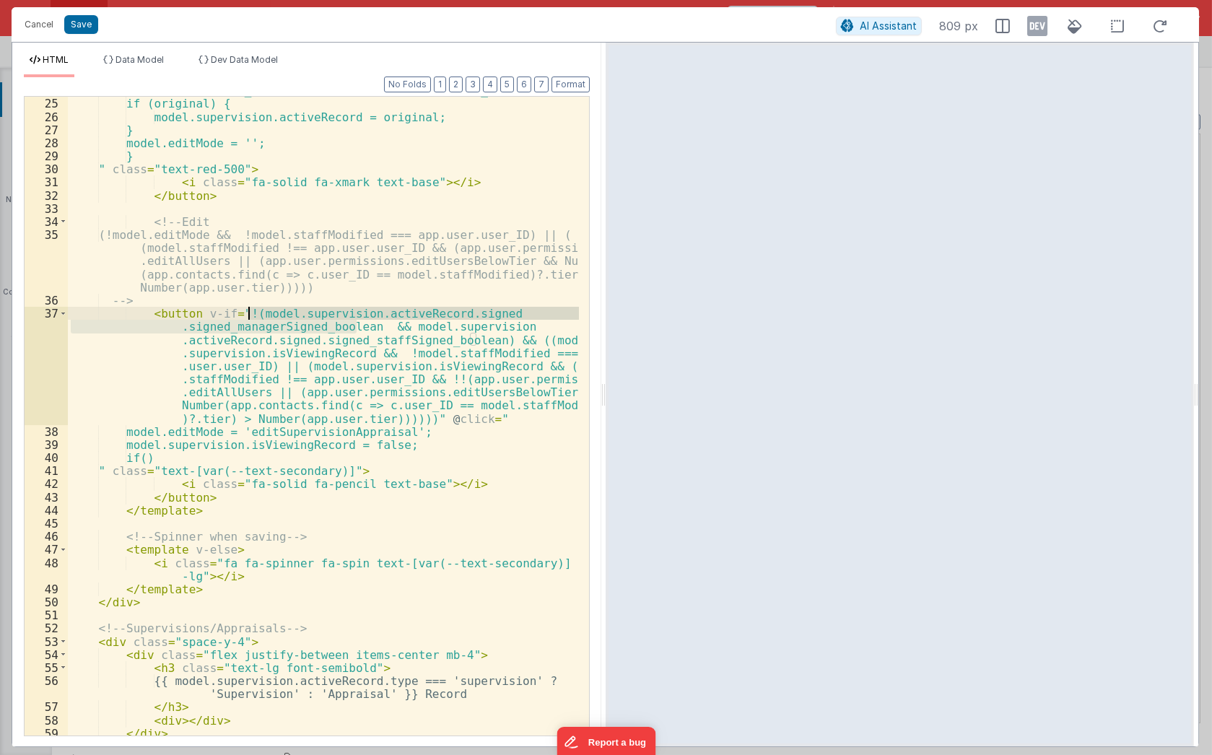
drag, startPoint x: 354, startPoint y: 324, endPoint x: 250, endPoint y: 312, distance: 105.4
click at [250, 312] on div "const original = _.cloneDeep(list.find(r => r.id === id)); if (original) { mode…" at bounding box center [323, 416] width 511 height 665
click at [150, 455] on div "const original = _.cloneDeep(list.find(r => r.id === id)); if (original) { mode…" at bounding box center [323, 416] width 511 height 665
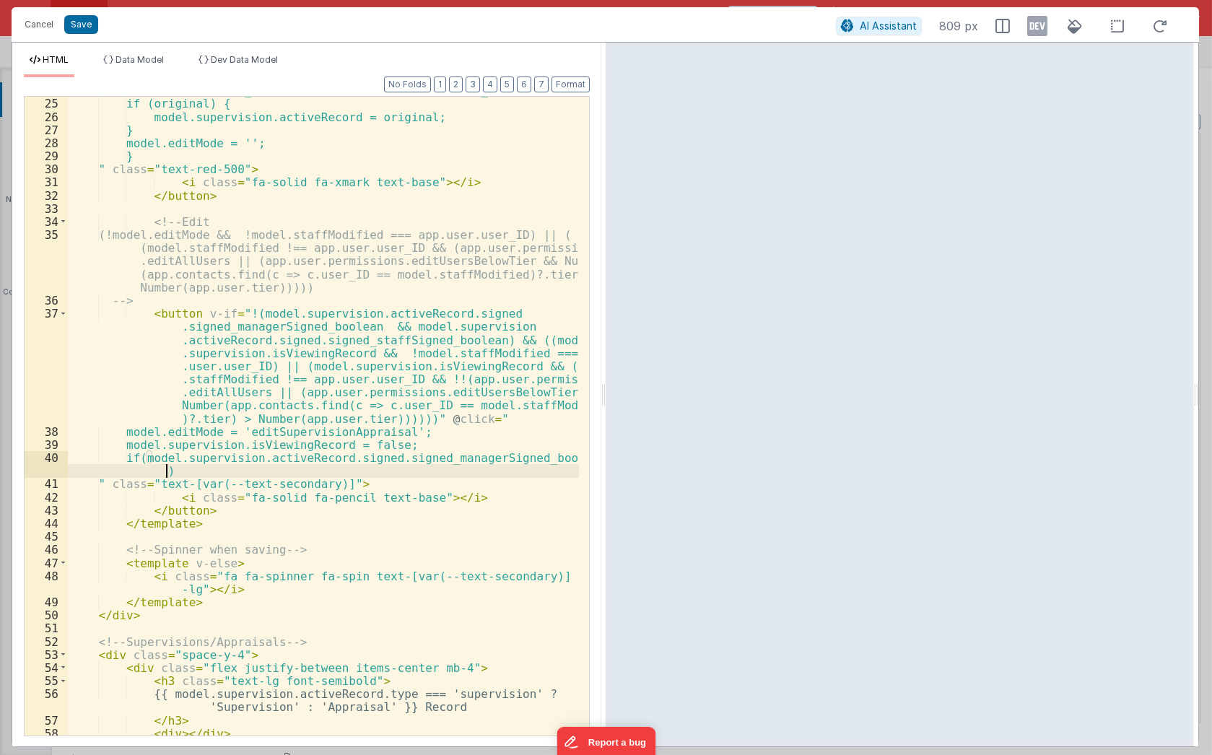
click at [196, 476] on div "const original = _.cloneDeep(list.find(r => r.id === id)); if (original) { mode…" at bounding box center [323, 416] width 511 height 665
click at [183, 474] on div "const original = _.cloneDeep(list.find(r => r.id === id)); if (original) { mode…" at bounding box center [323, 416] width 511 height 665
drag, startPoint x: 149, startPoint y: 458, endPoint x: 319, endPoint y: 456, distance: 170.3
click at [319, 456] on div "const original = _.cloneDeep(list.find(r => r.id === id)); if (original) { mode…" at bounding box center [323, 416] width 511 height 665
click at [291, 490] on div "const original = _.cloneDeep(list.find(r => r.id === id)); if (original) { mode…" at bounding box center [323, 416] width 511 height 665
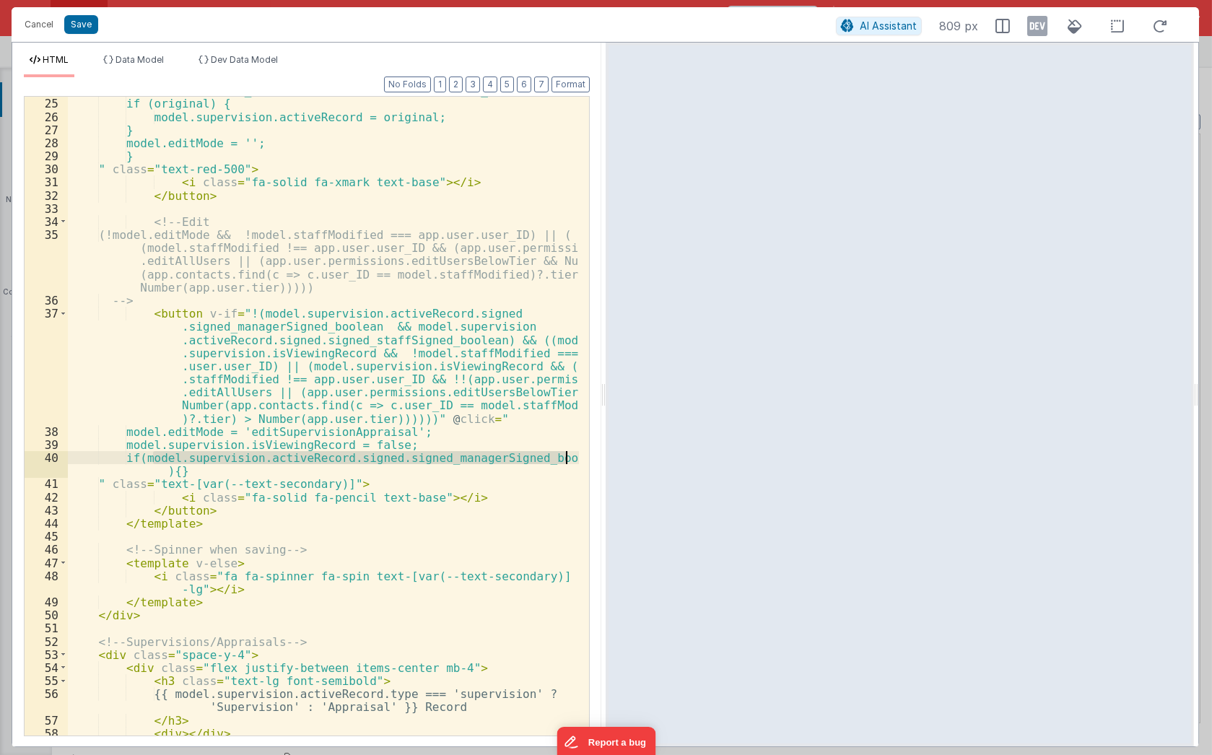
drag, startPoint x: 152, startPoint y: 458, endPoint x: 574, endPoint y: 458, distance: 422.9
click at [574, 458] on div "24 25 26 27 28 29 30 31 32 33 34 35 36 37 38 39 40 41 42 43 44 45 46 47 48 49 5…" at bounding box center [307, 416] width 566 height 640
click at [172, 473] on div "const original = _.cloneDeep(list.find(r => r.id === id)); if (original) { mode…" at bounding box center [323, 416] width 511 height 665
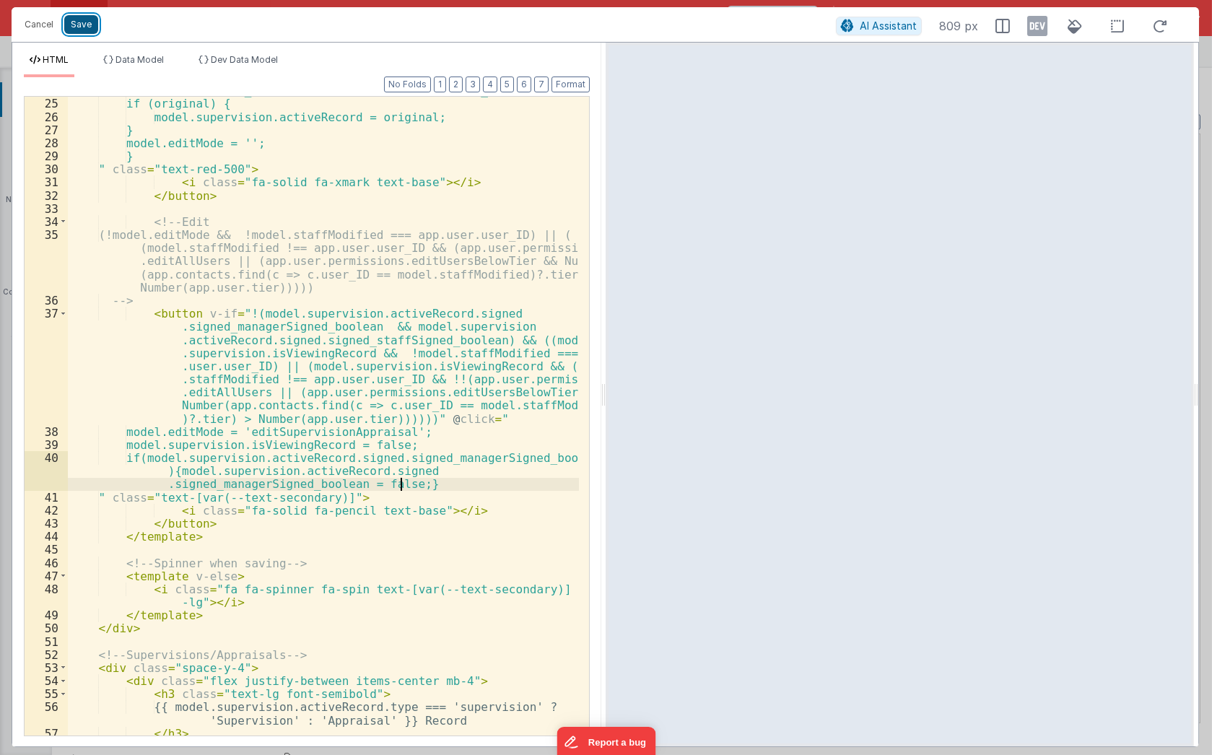
click at [77, 27] on button "Save" at bounding box center [81, 24] width 34 height 19
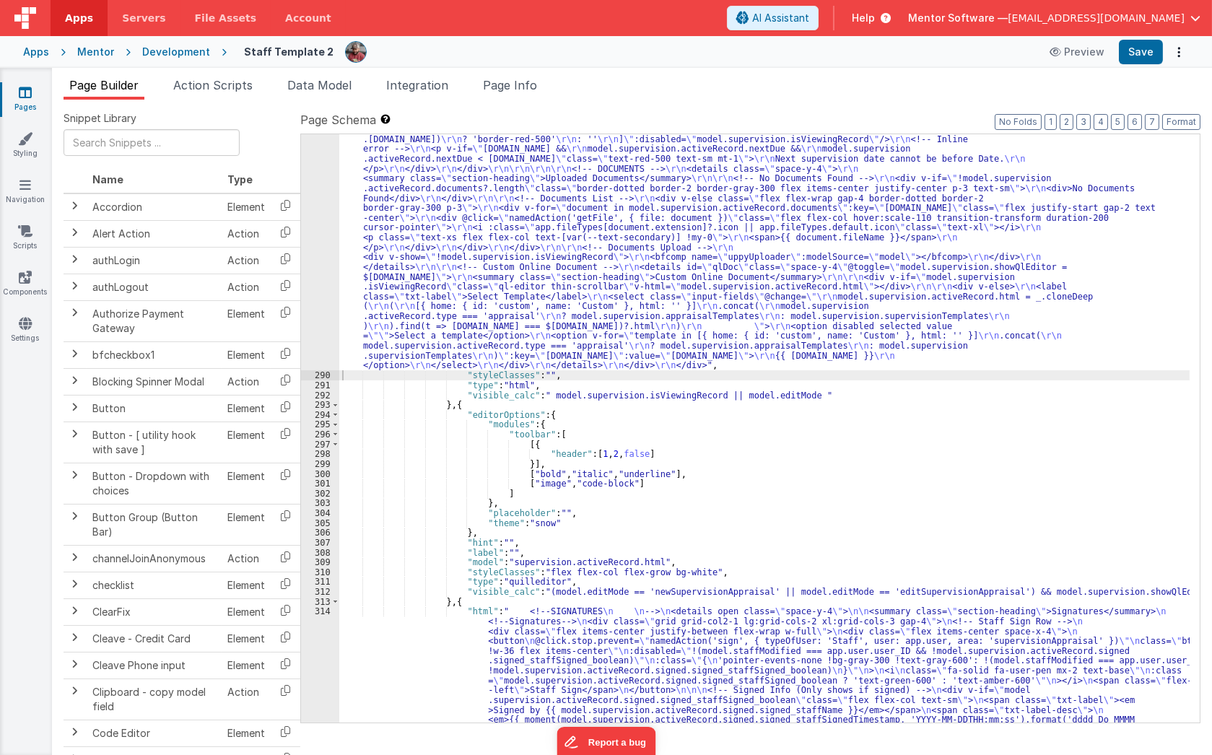
scroll to position [16186, 0]
click at [1154, 61] on button "Save" at bounding box center [1141, 52] width 44 height 25
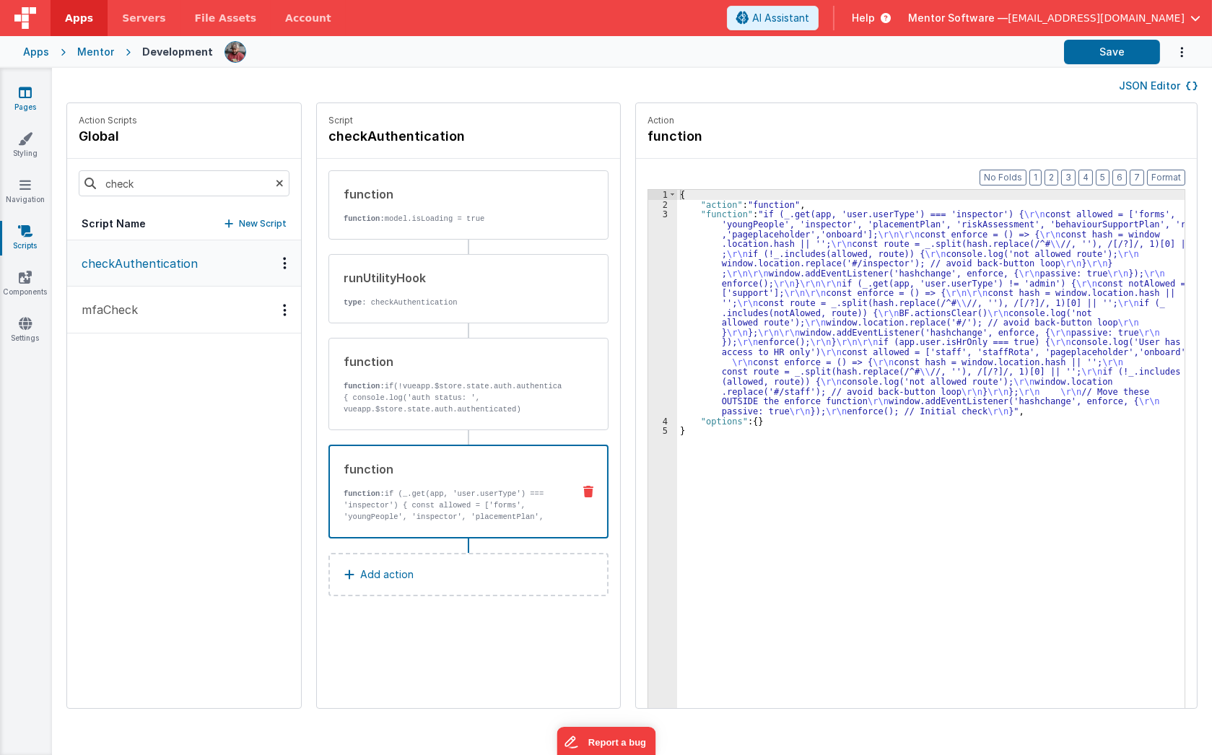
drag, startPoint x: 0, startPoint y: 0, endPoint x: 34, endPoint y: 94, distance: 99.8
click at [34, 94] on link "Pages" at bounding box center [25, 99] width 52 height 29
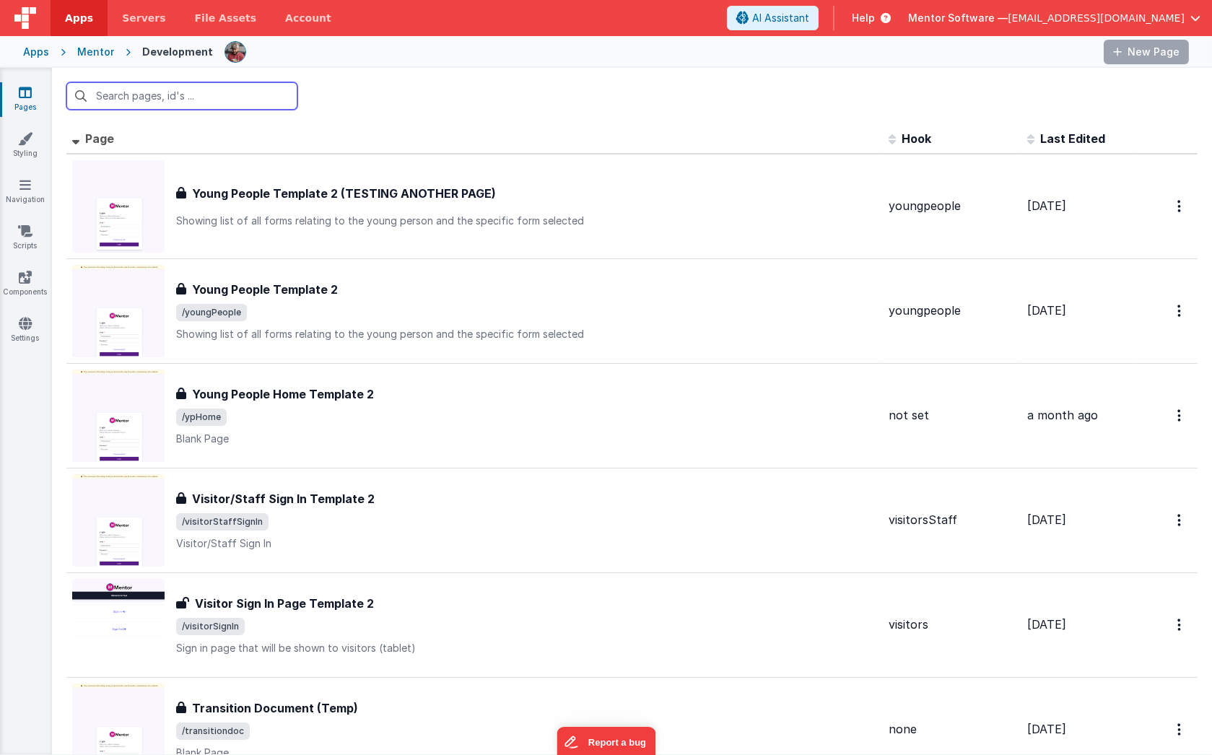
click at [201, 91] on input "text" at bounding box center [181, 95] width 231 height 27
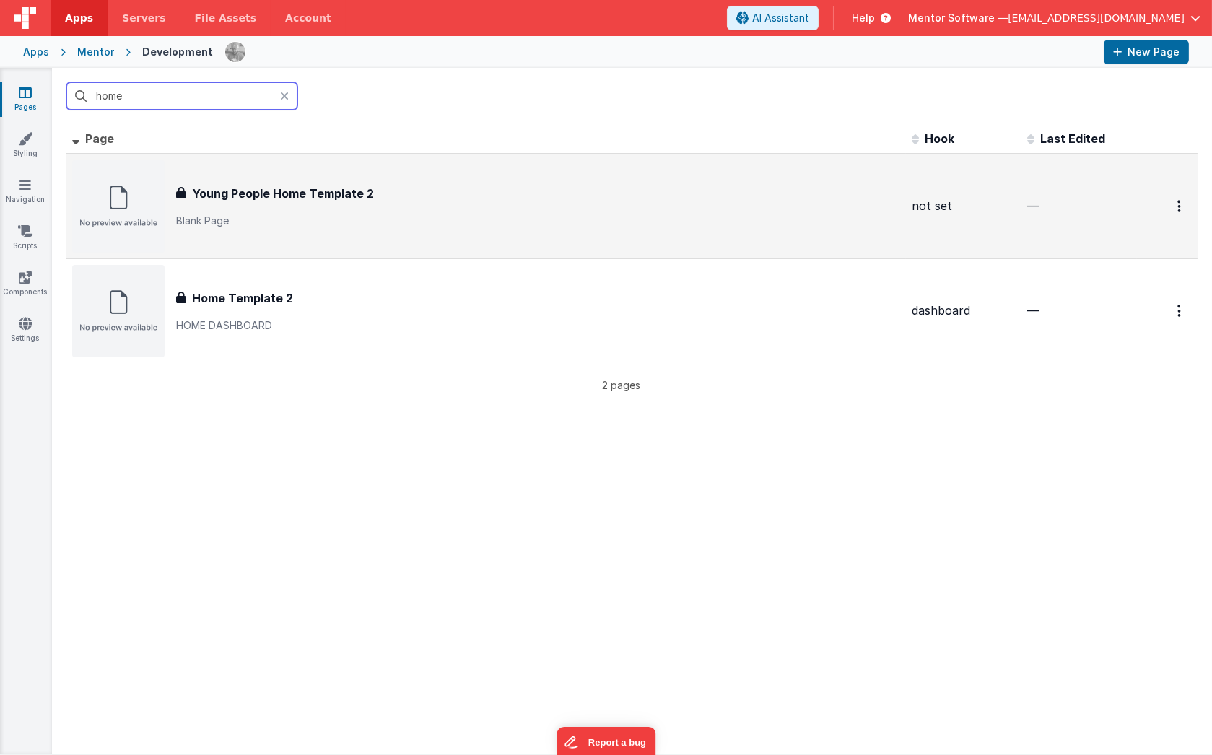
type input "home"
click at [343, 235] on div "Young People Home Template 2 Young People Home Template 2 Blank Page" at bounding box center [486, 206] width 828 height 92
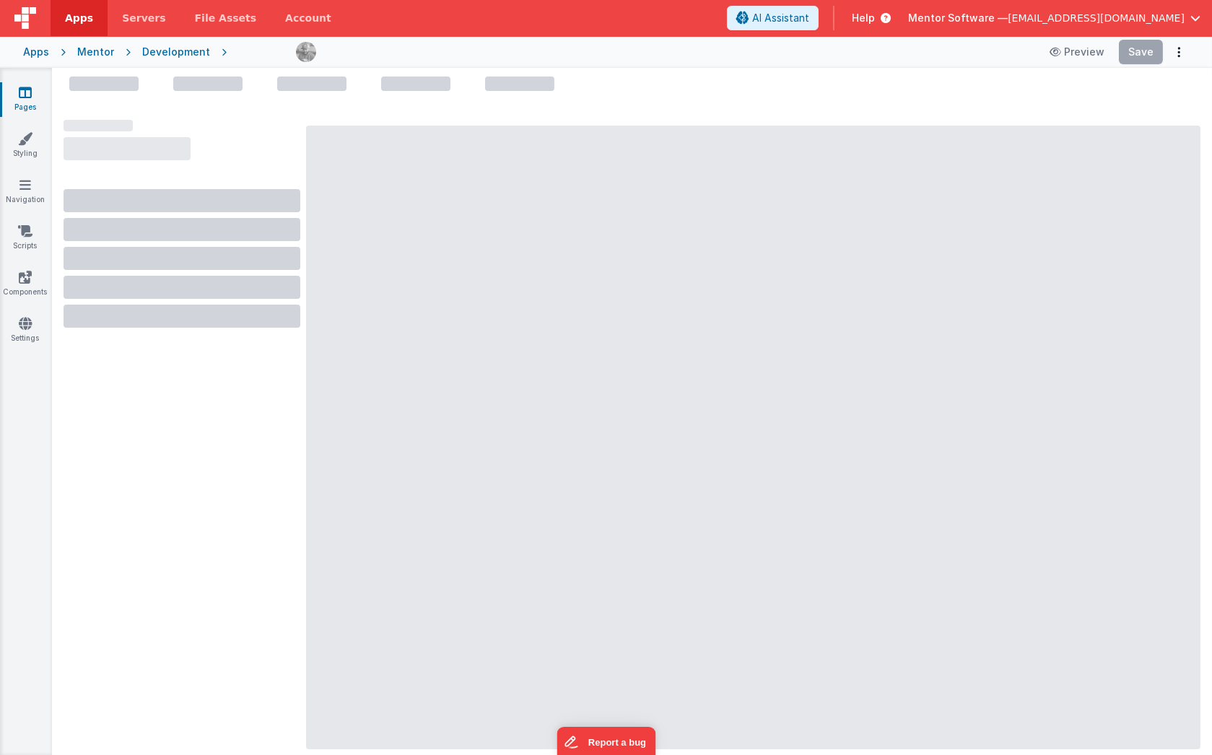
click at [37, 108] on link "Pages" at bounding box center [25, 99] width 52 height 29
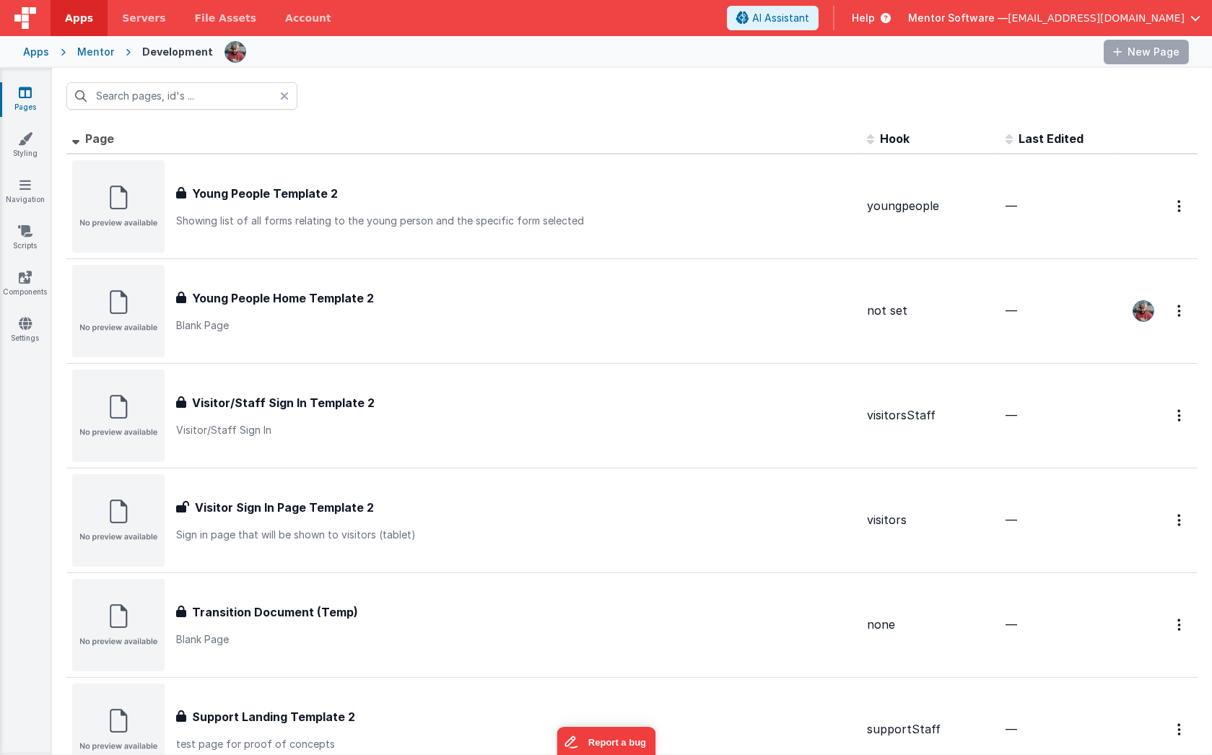
type input "home"
click at [188, 99] on input "home" at bounding box center [181, 95] width 231 height 27
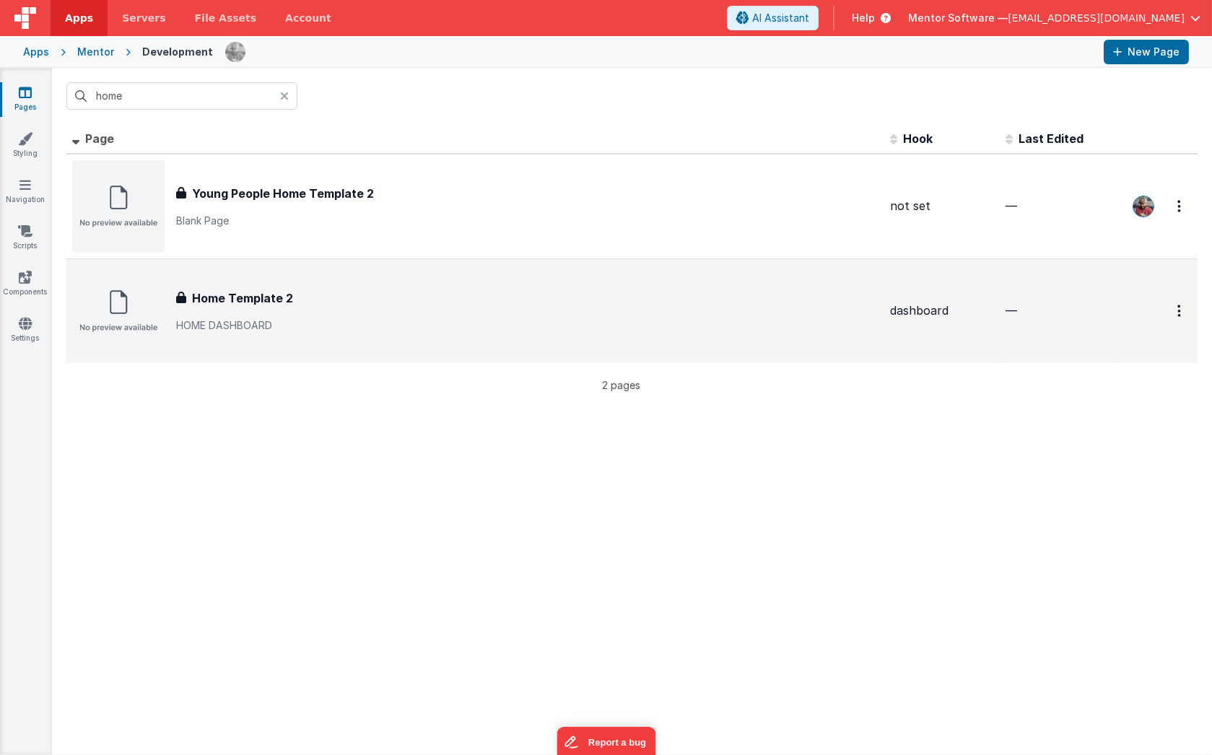
click at [302, 307] on div "Home Template 2 Home Template 2 HOME DASHBOARD" at bounding box center [527, 310] width 702 height 43
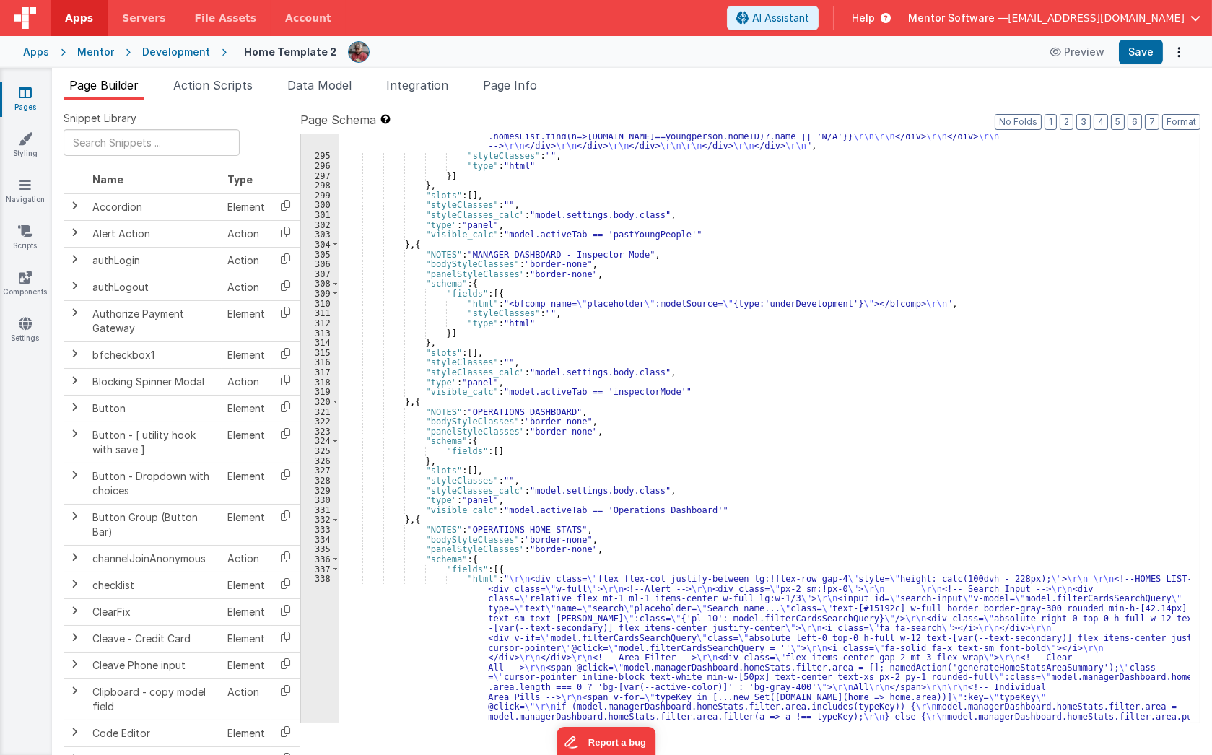
scroll to position [15202, 0]
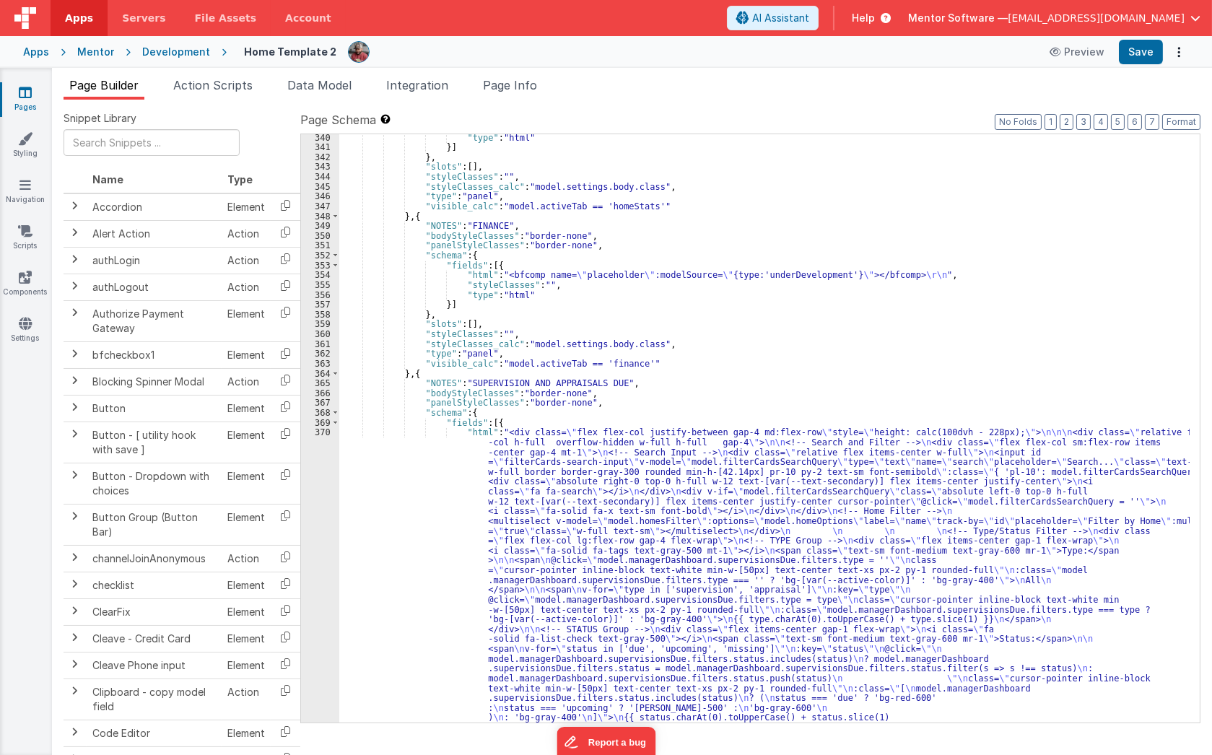
scroll to position [16151, 0]
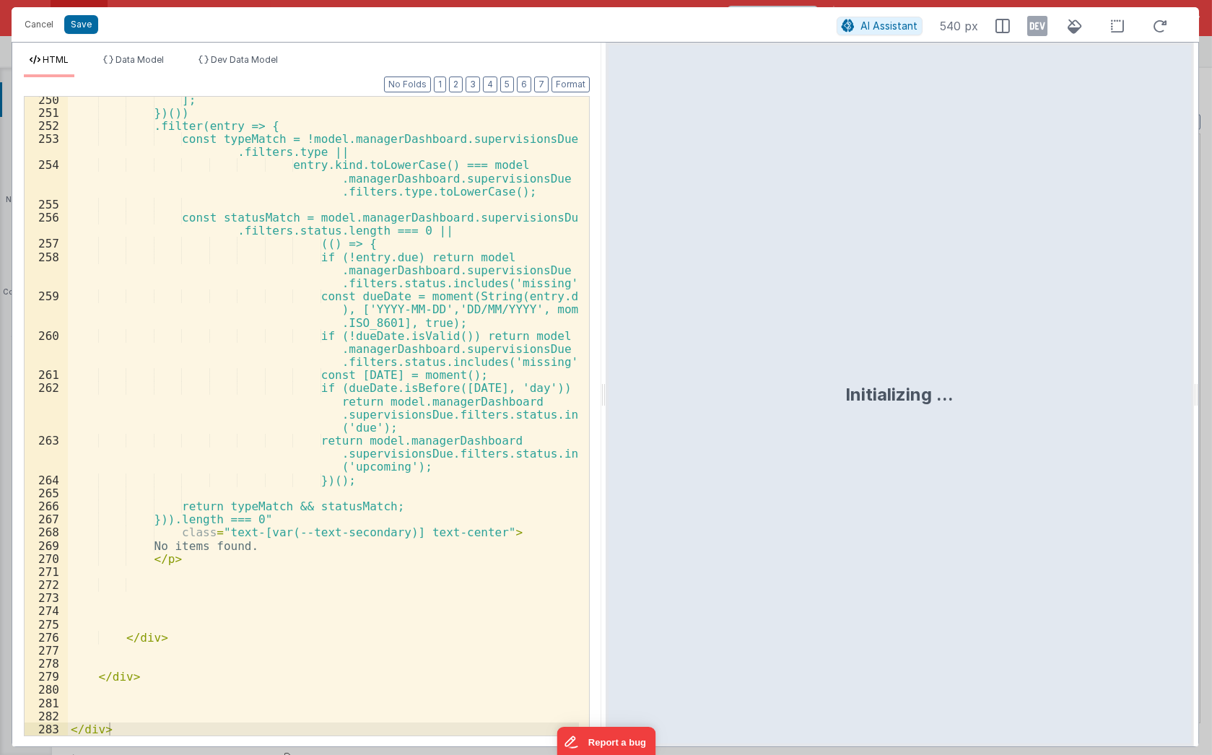
scroll to position [4675, 0]
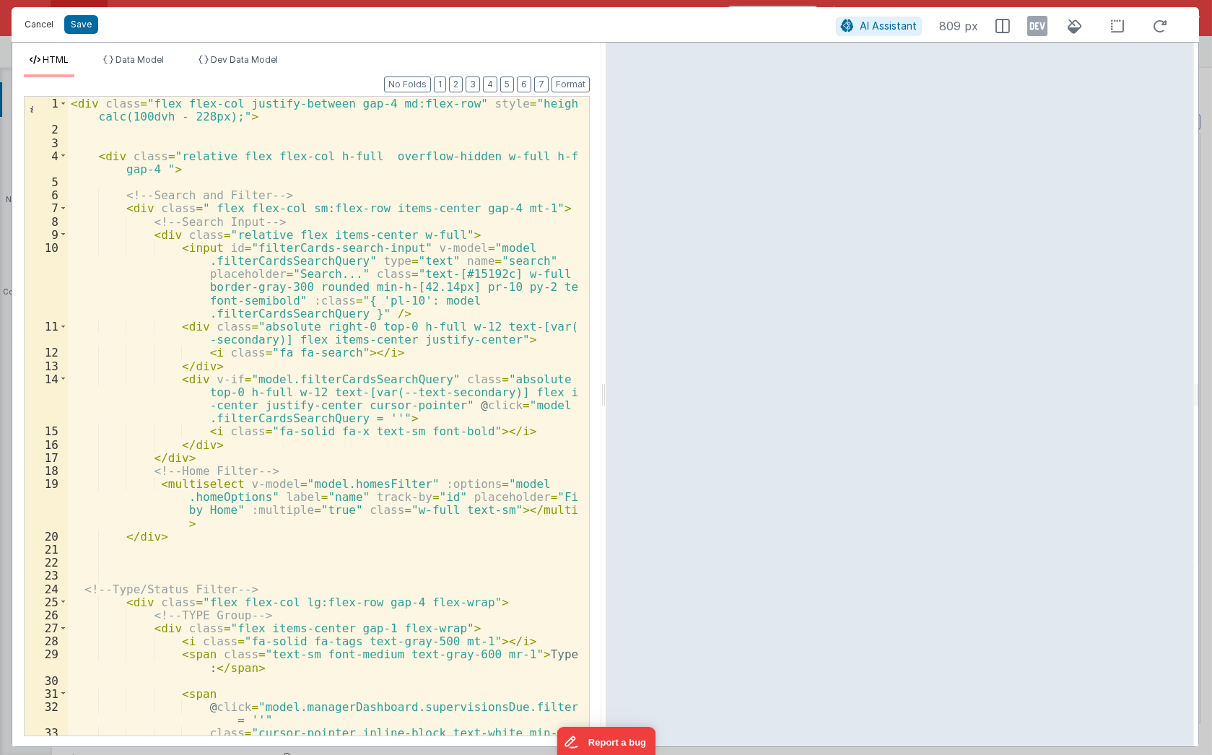
click at [38, 27] on button "Cancel" at bounding box center [38, 24] width 43 height 20
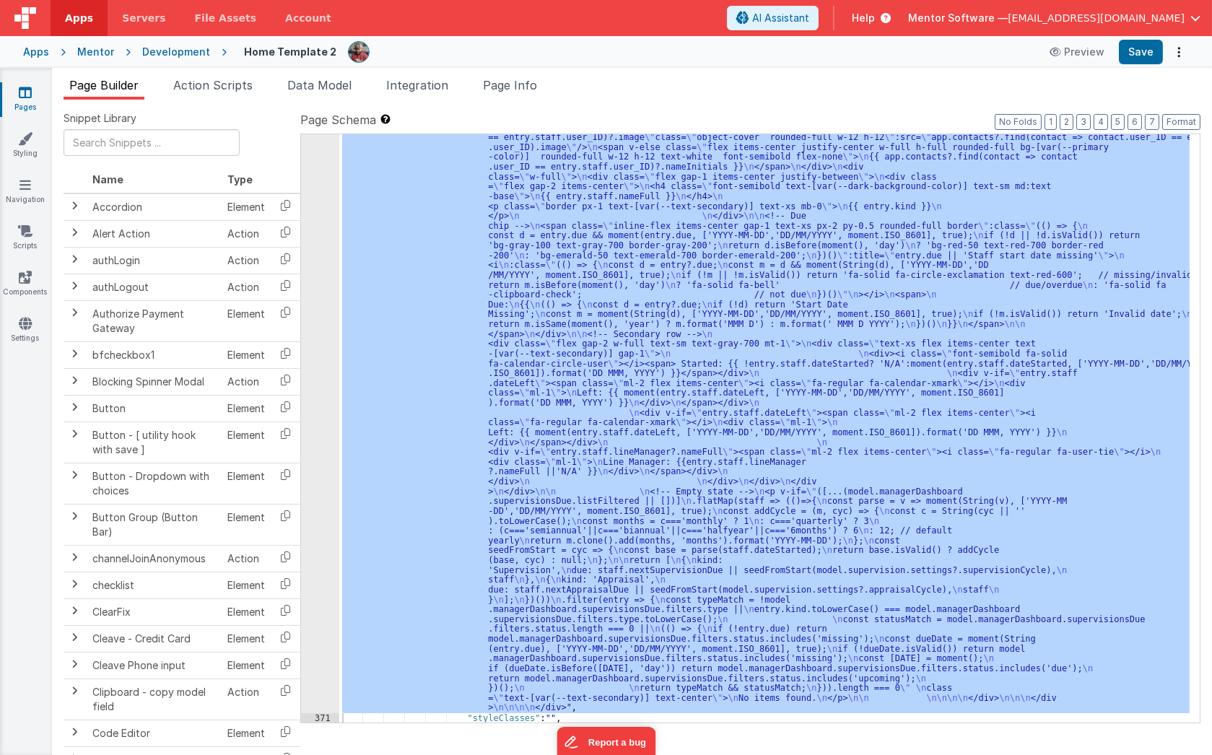
click at [590, 677] on div ""html" : "<div class= \" flex flex-col justify-between gap-4 md:flex-row \" sty…" at bounding box center [764, 428] width 850 height 588
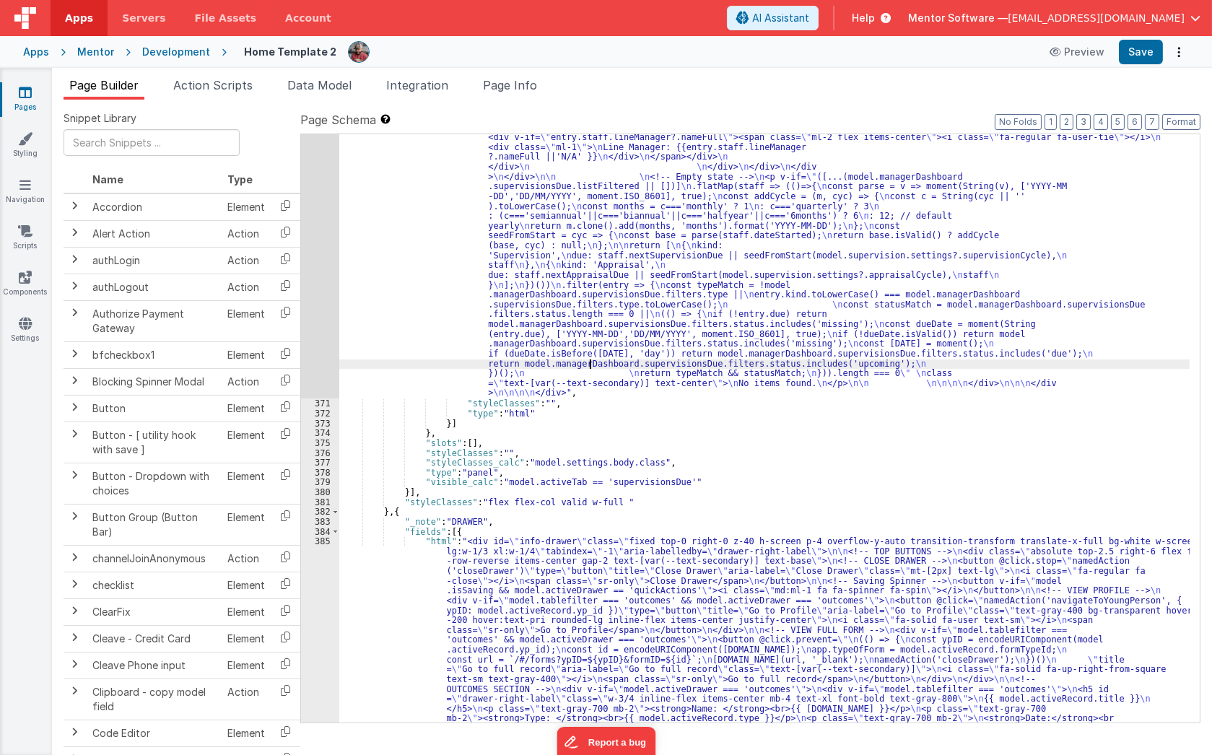
scroll to position [16893, 0]
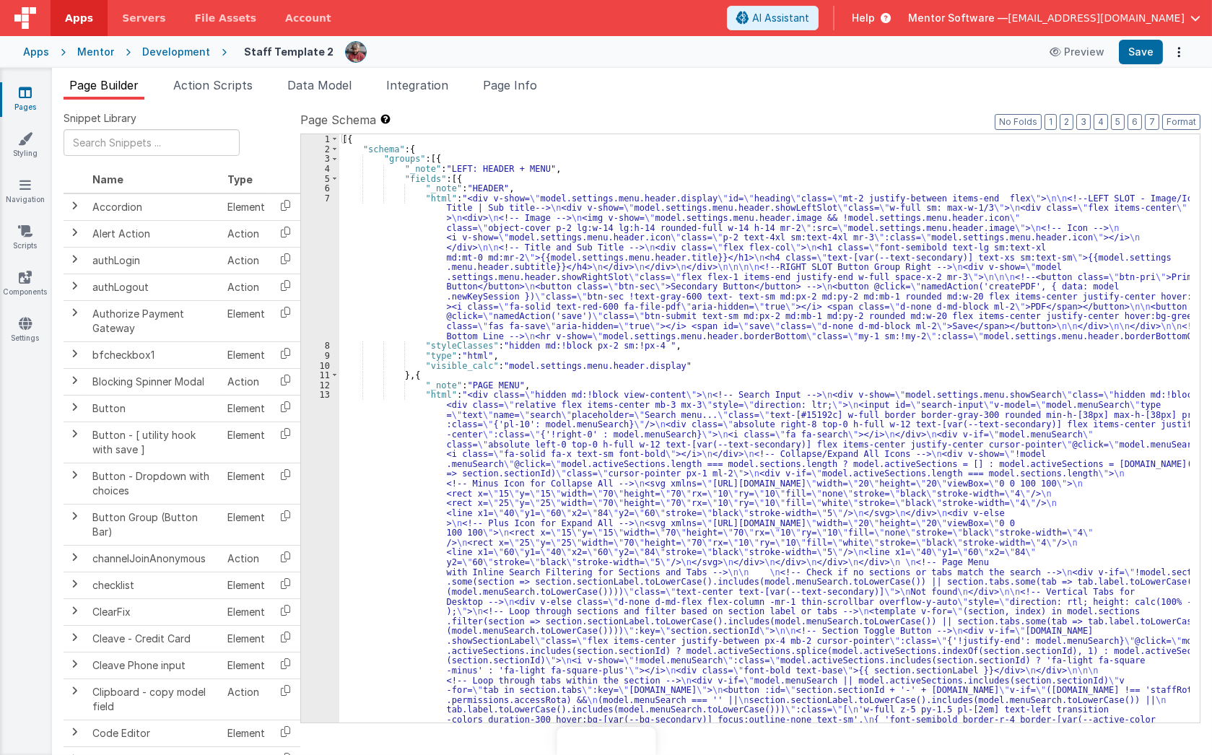
click at [687, 487] on div "[{ "schema" : { "groups" : [{ "_note" : "LEFT: HEADER + MENU" , "fields" : [{ "…" at bounding box center [764, 738] width 850 height 1209
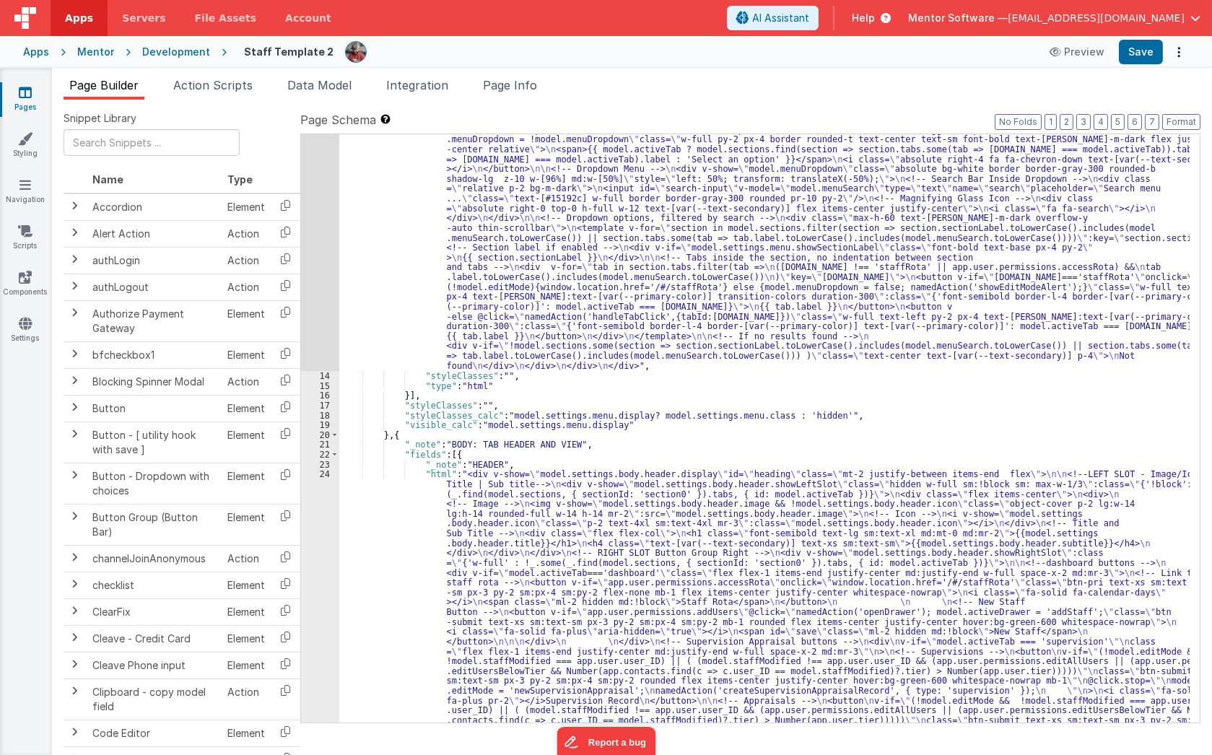
scroll to position [606, 0]
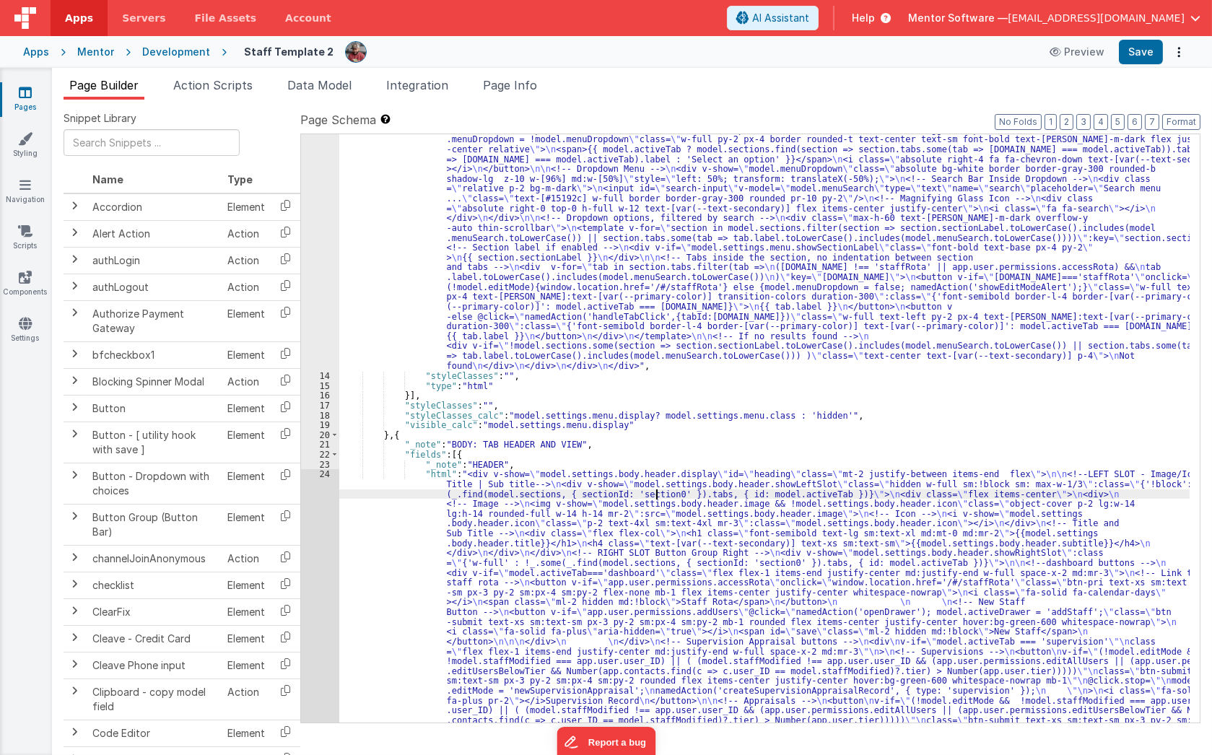
click at [657, 491] on div ""html" : "<div class= \" hidden md:!block view-content \" > \n <!-- Search Inpu…" at bounding box center [764, 636] width 850 height 1750
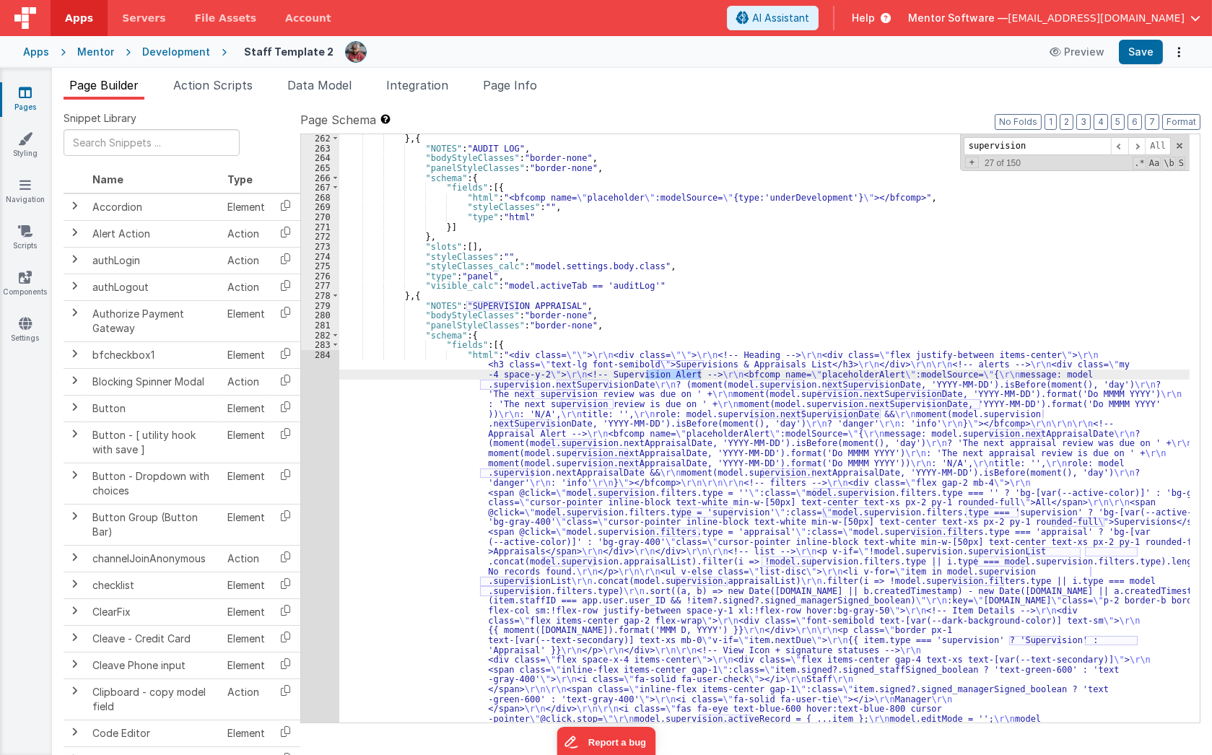
scroll to position [15293, 0]
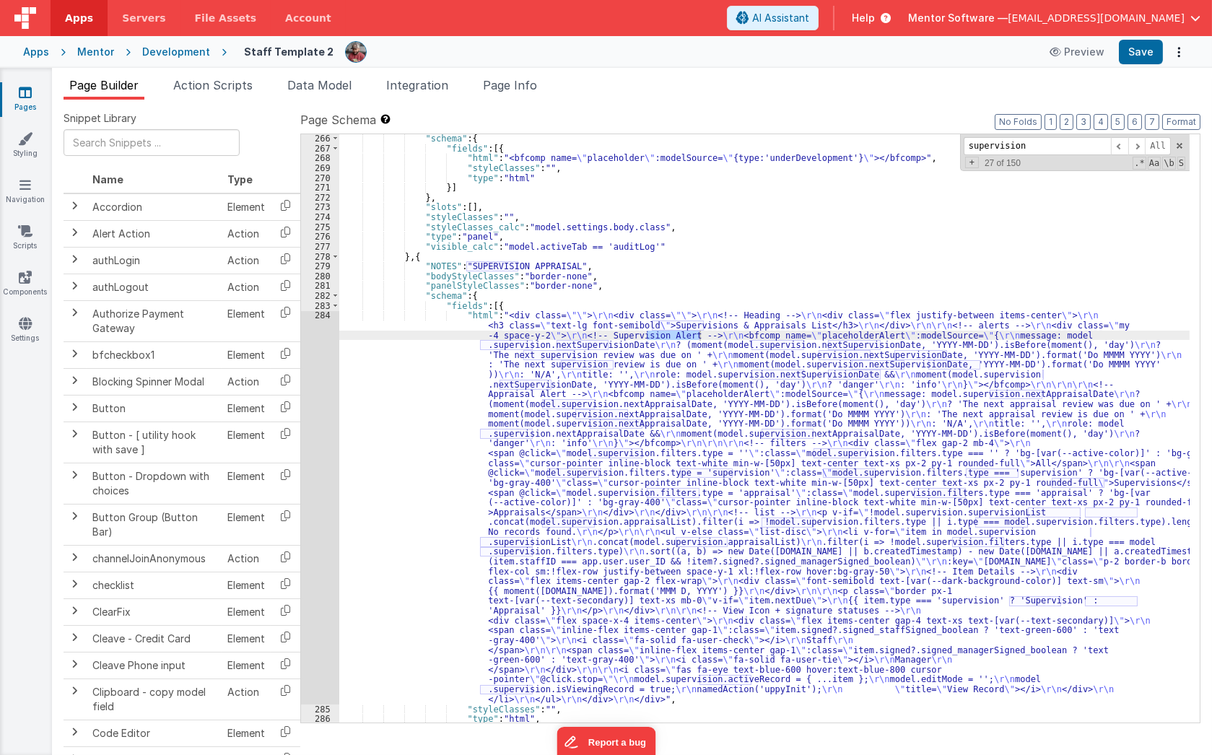
type input "supervision"
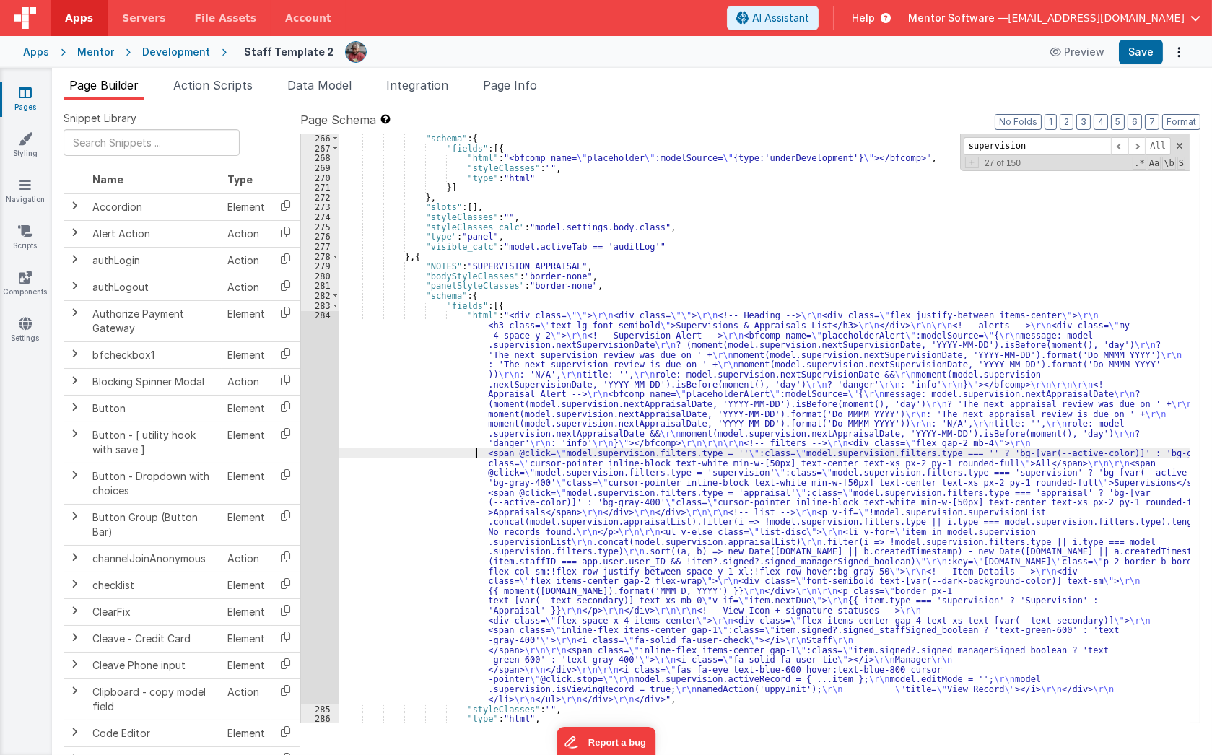
click at [470, 453] on div ""schema" : { "fields" : [{ "html" : "<bfcomp name= \" placeholder \" :modelSour…" at bounding box center [764, 437] width 850 height 608
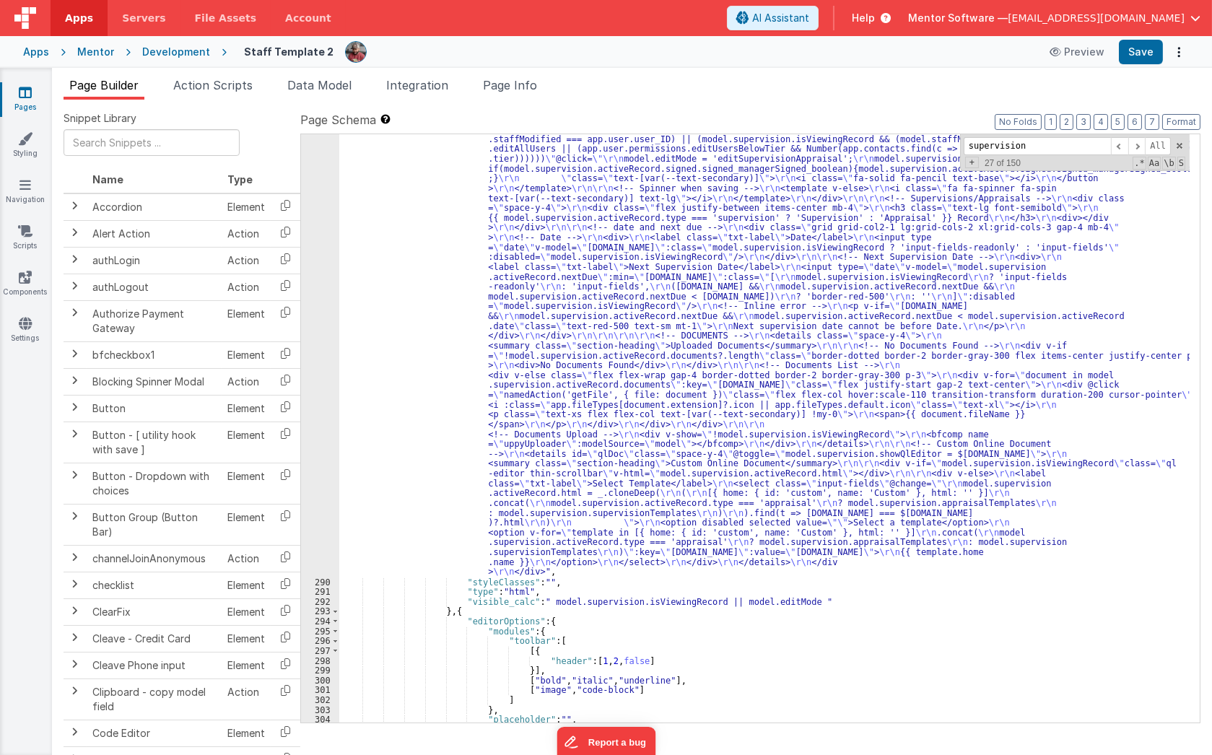
scroll to position [16013, 0]
click at [415, 465] on div ""html" : "<div class= \"\" > \r\n <!-- Edit Mode Buttons --> \r\n <div class= \…" at bounding box center [764, 585] width 850 height 1179
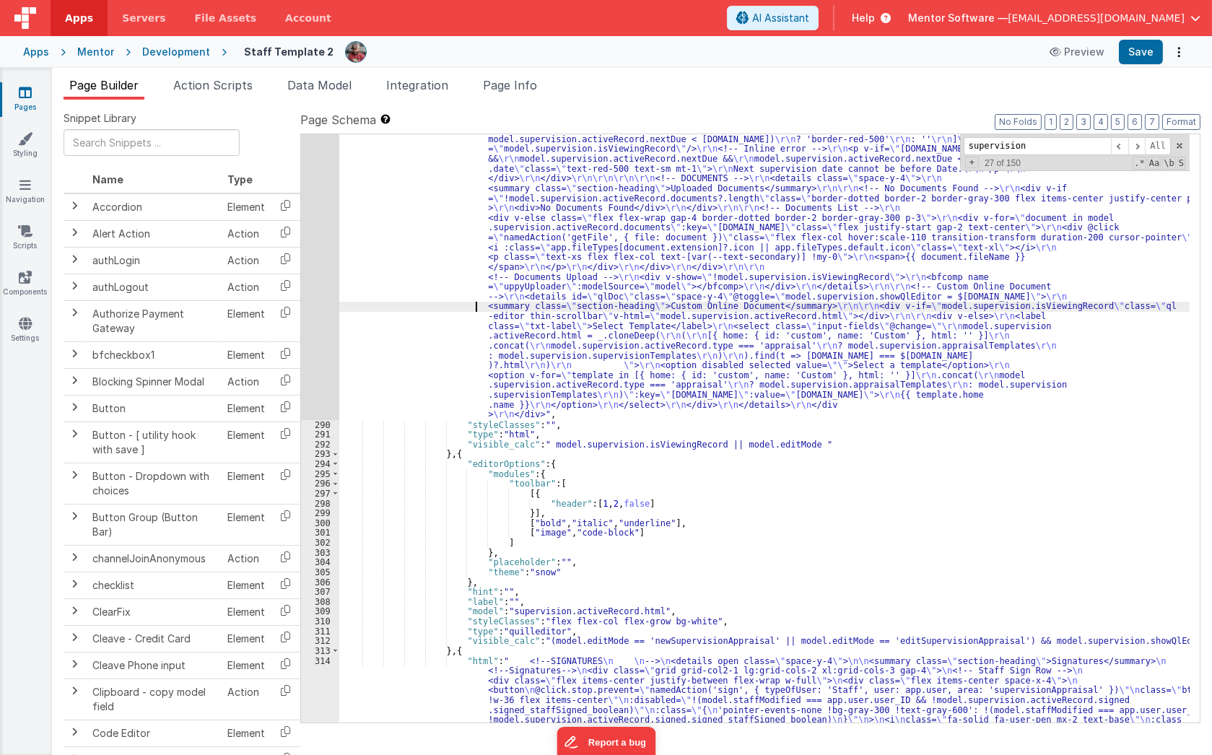
scroll to position [15938, 0]
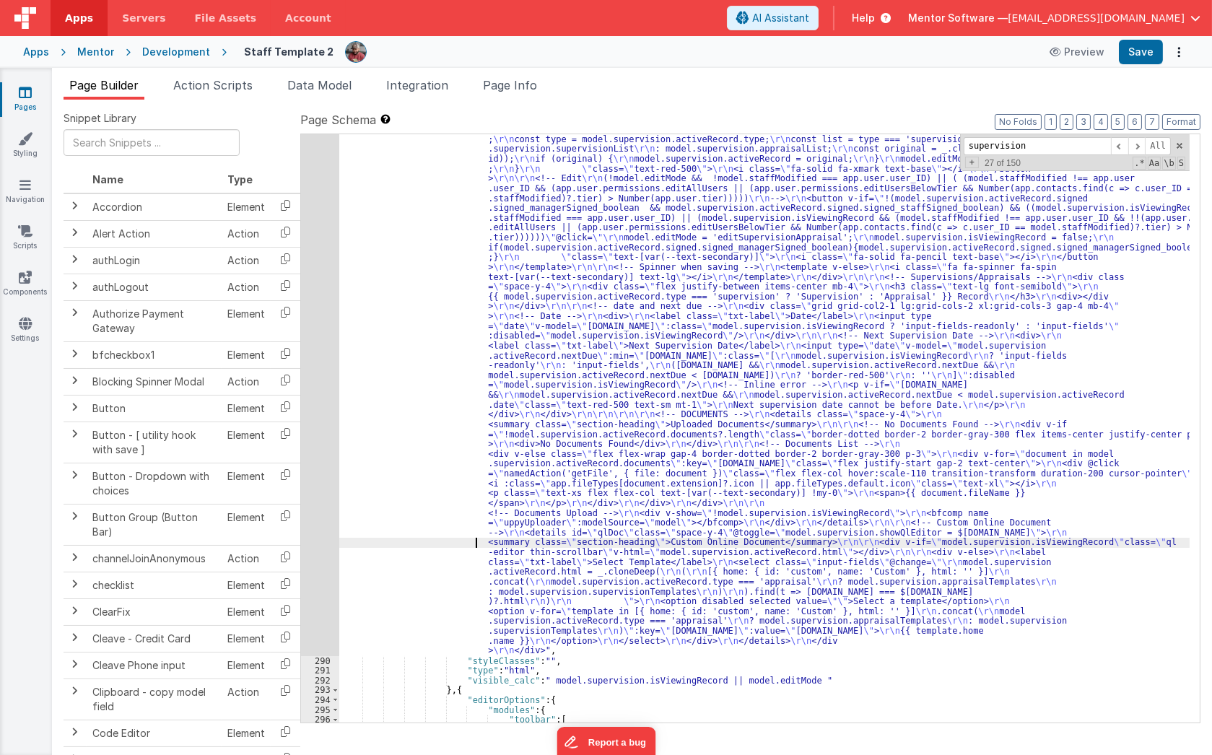
click at [385, 330] on div ""html" : "<div class= \"\" > \r\n <!-- Edit Mode Buttons --> \r\n <div class= \…" at bounding box center [764, 664] width 850 height 1179
click at [319, 345] on div "289" at bounding box center [320, 365] width 38 height 581
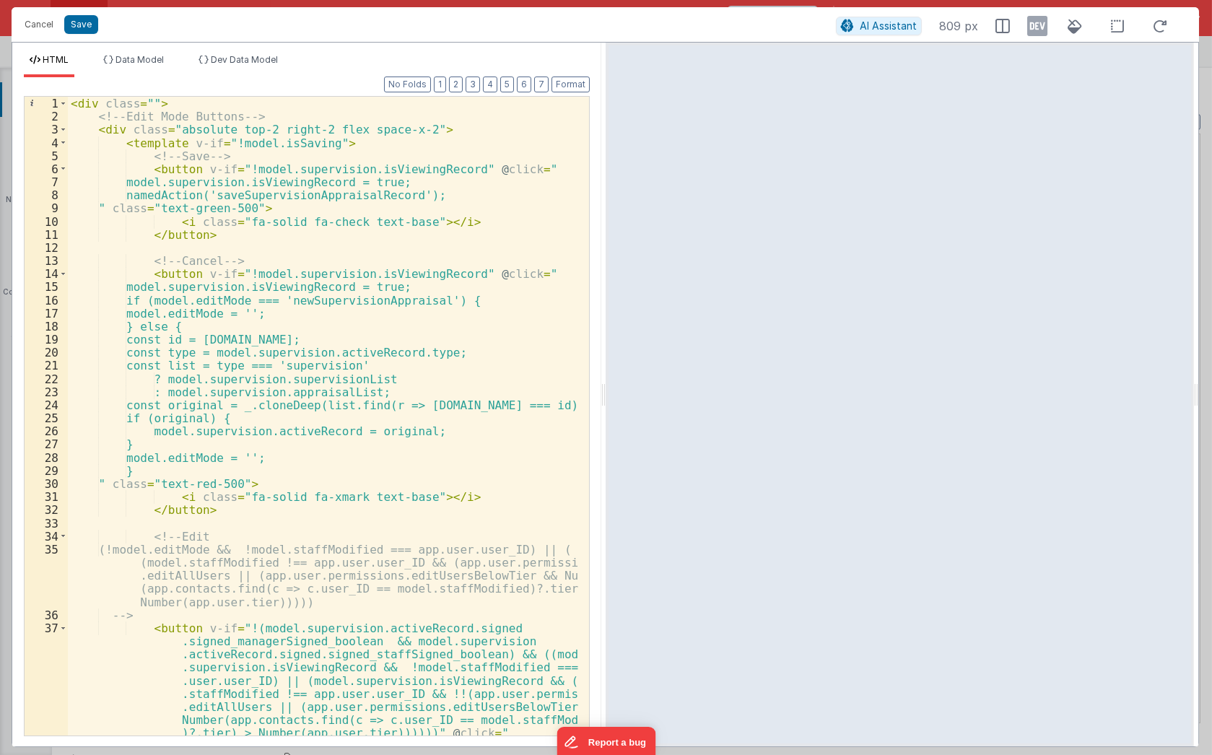
scroll to position [0, 0]
click at [347, 317] on div "< div class = "" > <!-- Edit Mode Buttons --> < div class = "absolute top-2 rig…" at bounding box center [323, 429] width 511 height 665
click at [148, 408] on div "< div class = "" > <!-- Edit Mode Buttons --> < div class = "absolute top-2 rig…" at bounding box center [323, 429] width 511 height 665
click at [185, 439] on div "< div class = "" > <!-- Edit Mode Buttons --> < div class = "absolute top-2 rig…" at bounding box center [323, 429] width 511 height 665
click at [186, 400] on div "< div class = "" > <!-- Edit Mode Buttons --> < div class = "absolute top-2 rig…" at bounding box center [323, 429] width 511 height 665
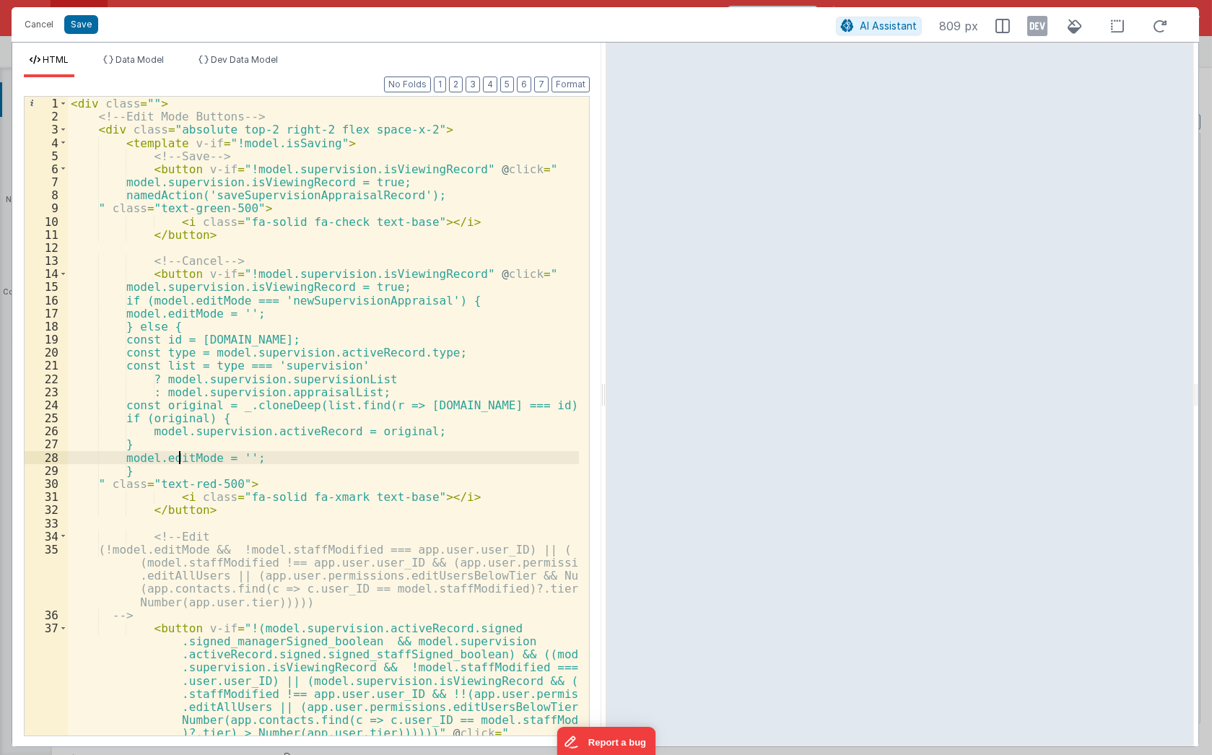
click at [180, 455] on div "< div class = "" > <!-- Edit Mode Buttons --> < div class = "absolute top-2 rig…" at bounding box center [323, 429] width 511 height 665
click at [341, 376] on div "< div class = "" > <!-- Edit Mode Buttons --> < div class = "absolute top-2 rig…" at bounding box center [323, 429] width 511 height 665
click at [331, 388] on div "< div class = "" > <!-- Edit Mode Buttons --> < div class = "absolute top-2 rig…" at bounding box center [323, 429] width 511 height 665
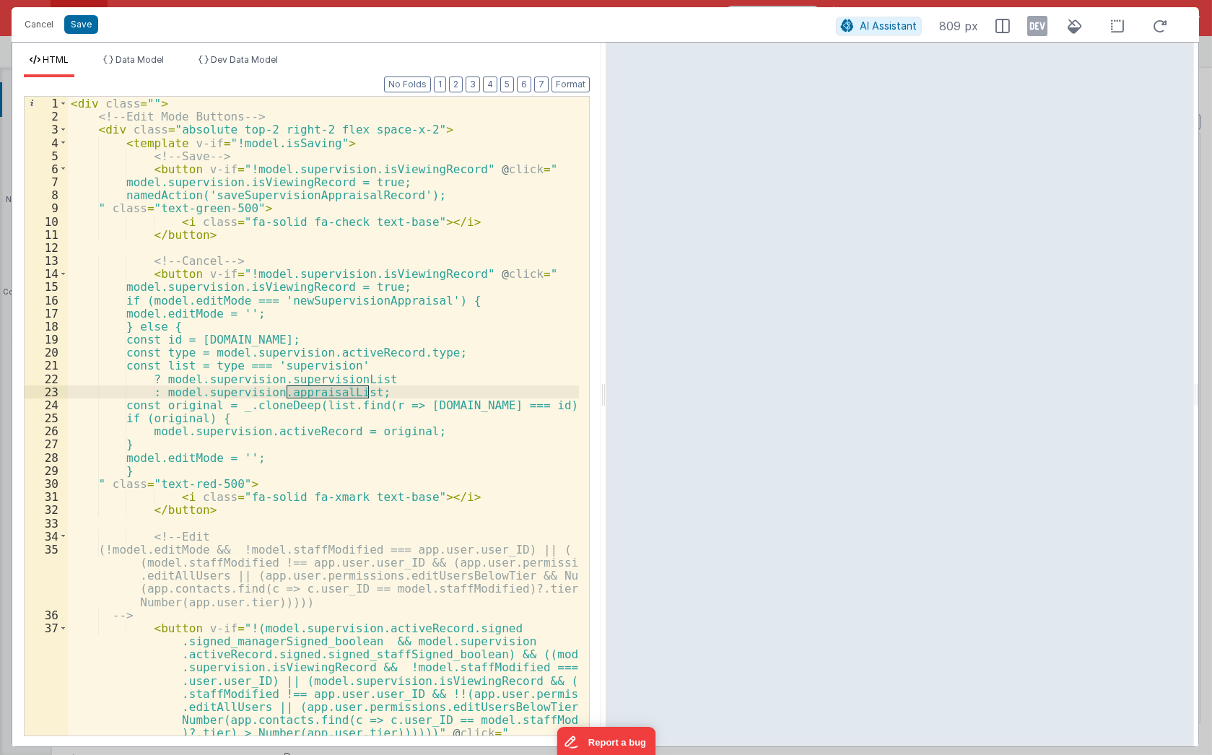
click at [366, 407] on div "< div class = "" > <!-- Edit Mode Buttons --> < div class = "absolute top-2 rig…" at bounding box center [323, 429] width 511 height 665
click at [489, 408] on div "< div class = "" > <!-- Edit Mode Buttons --> < div class = "absolute top-2 rig…" at bounding box center [323, 429] width 511 height 665
click at [354, 338] on div "< div class = "" > <!-- Edit Mode Buttons --> < div class = "absolute top-2 rig…" at bounding box center [323, 429] width 511 height 665
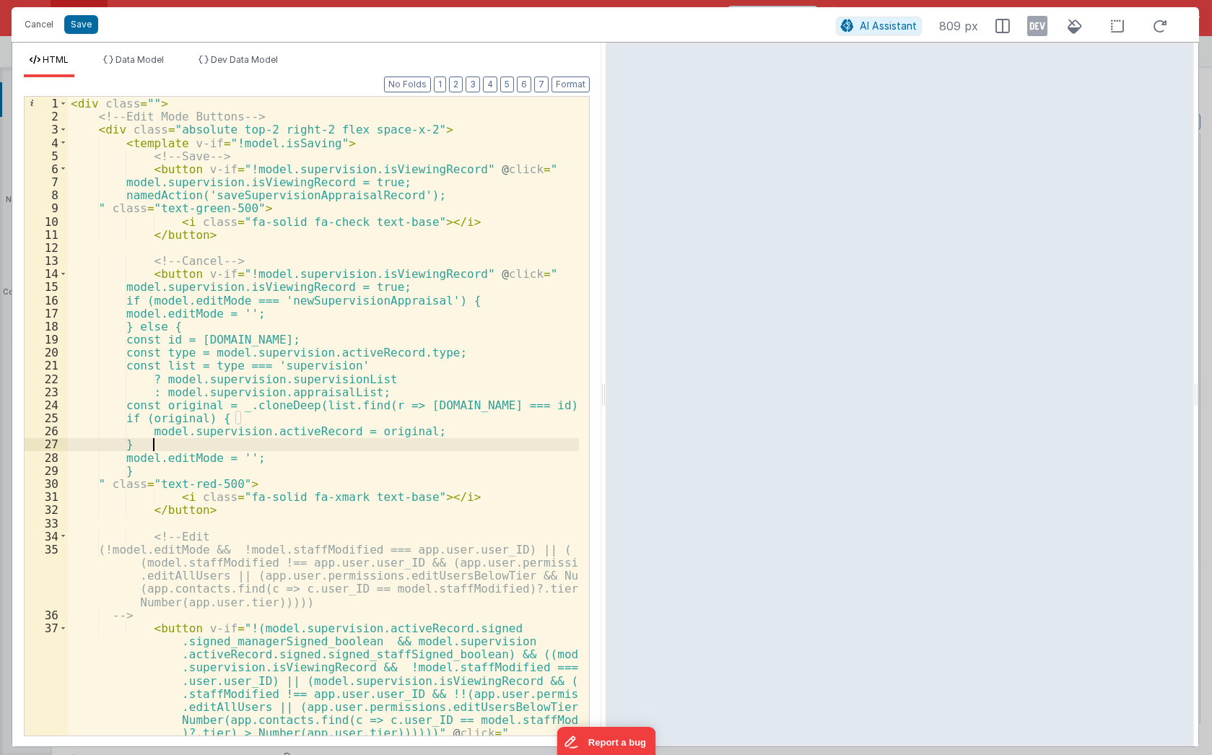
click at [298, 442] on div "< div class = "" > <!-- Edit Mode Buttons --> < div class = "absolute top-2 rig…" at bounding box center [323, 429] width 511 height 665
click at [441, 429] on div "< div class = "" > <!-- Edit Mode Buttons --> < div class = "absolute top-2 rig…" at bounding box center [323, 429] width 511 height 665
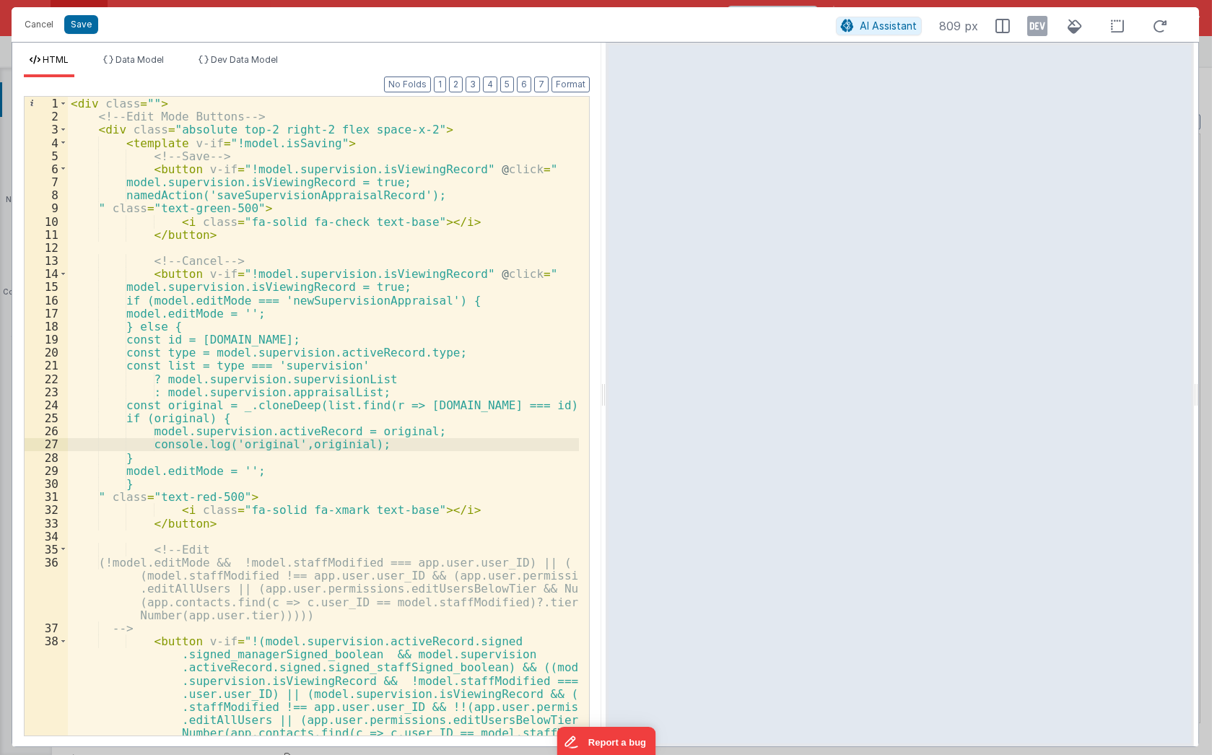
click at [307, 440] on div "< div class = "" > <!-- Edit Mode Buttons --> < div class = "absolute top-2 rig…" at bounding box center [323, 482] width 511 height 770
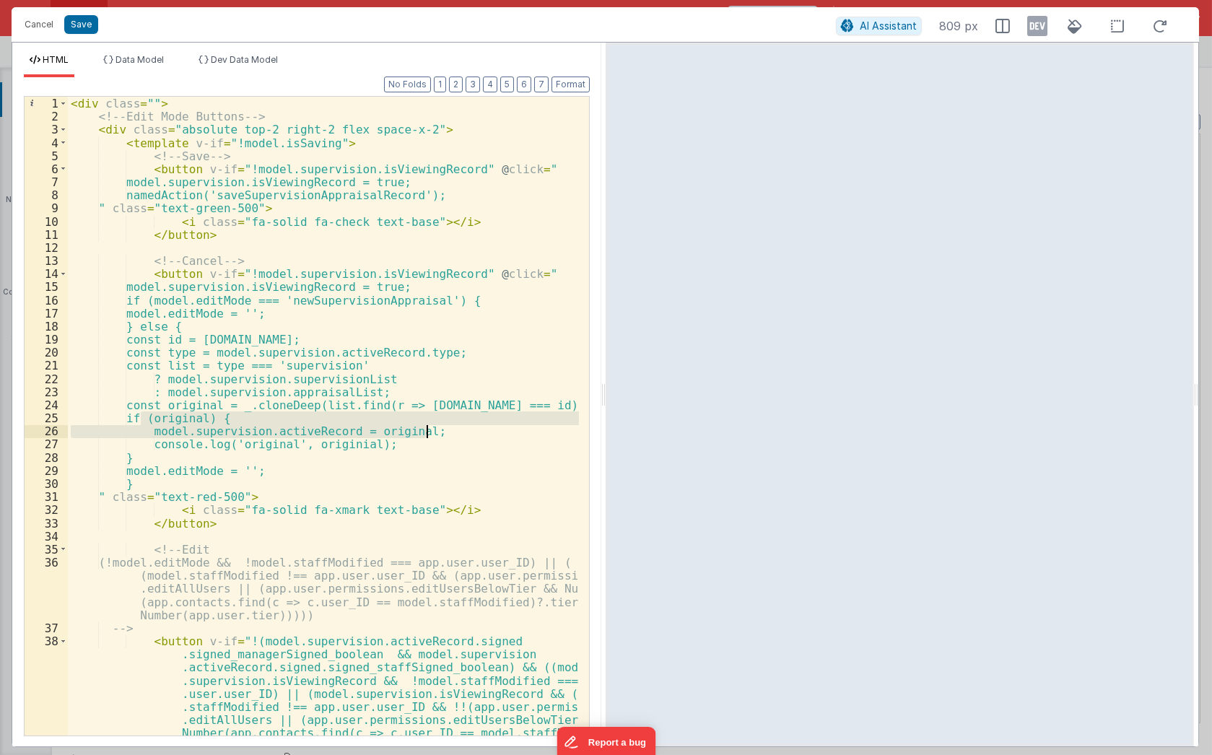
drag, startPoint x: 139, startPoint y: 416, endPoint x: 432, endPoint y: 432, distance: 294.1
click at [432, 432] on div "< div class = "" > <!-- Edit Mode Buttons --> < div class = "absolute top-2 rig…" at bounding box center [323, 482] width 511 height 770
click at [375, 479] on div "< div class = "" > <!-- Edit Mode Buttons --> < div class = "absolute top-2 rig…" at bounding box center [323, 482] width 511 height 770
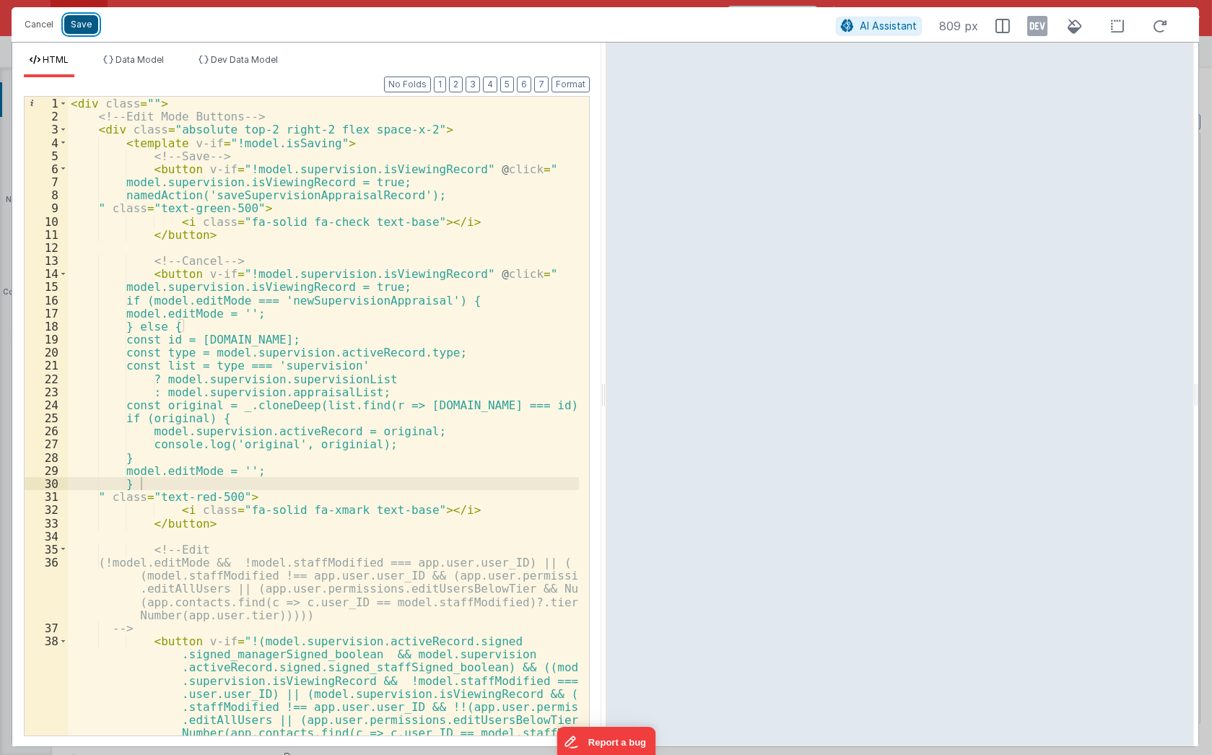
click at [76, 15] on button "Save" at bounding box center [81, 24] width 34 height 19
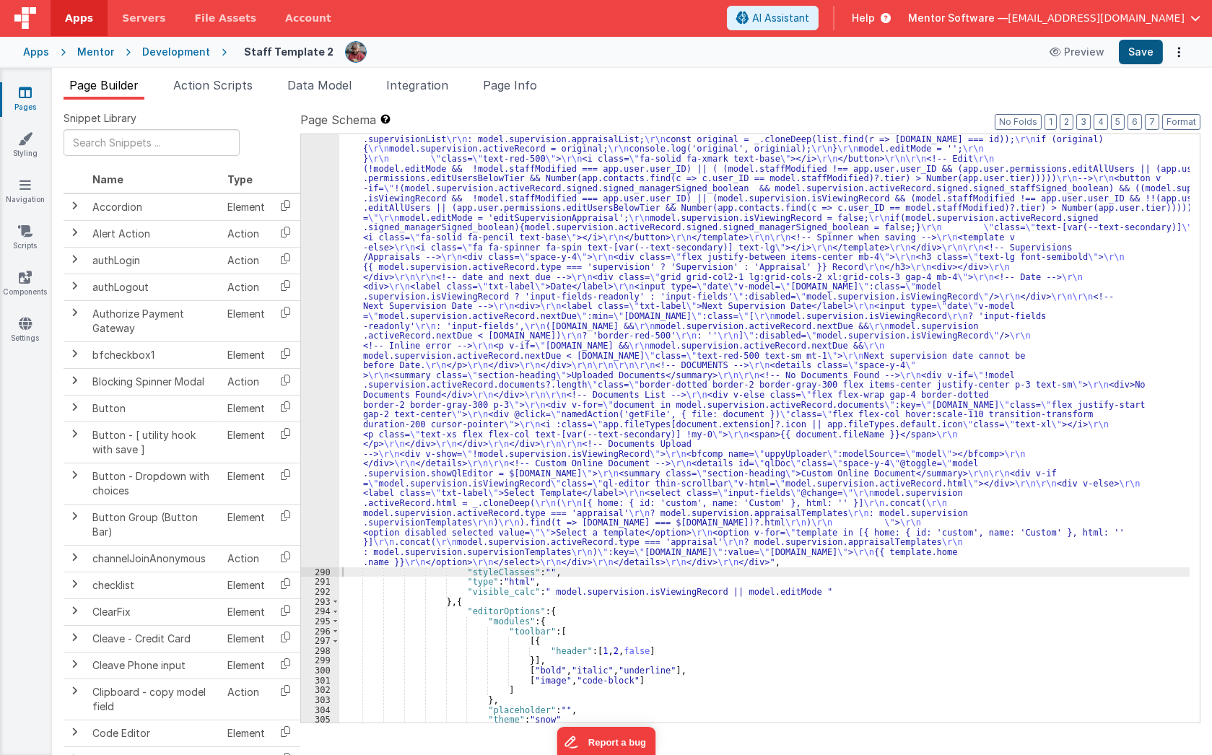
scroll to position [15995, 0]
click at [1136, 48] on button "Save" at bounding box center [1141, 52] width 44 height 25
click at [620, 437] on div ""html" : "<div class= \"\" > \r\n <!-- Edit Mode Buttons --> \r\n <div class= \…" at bounding box center [764, 620] width 850 height 1090
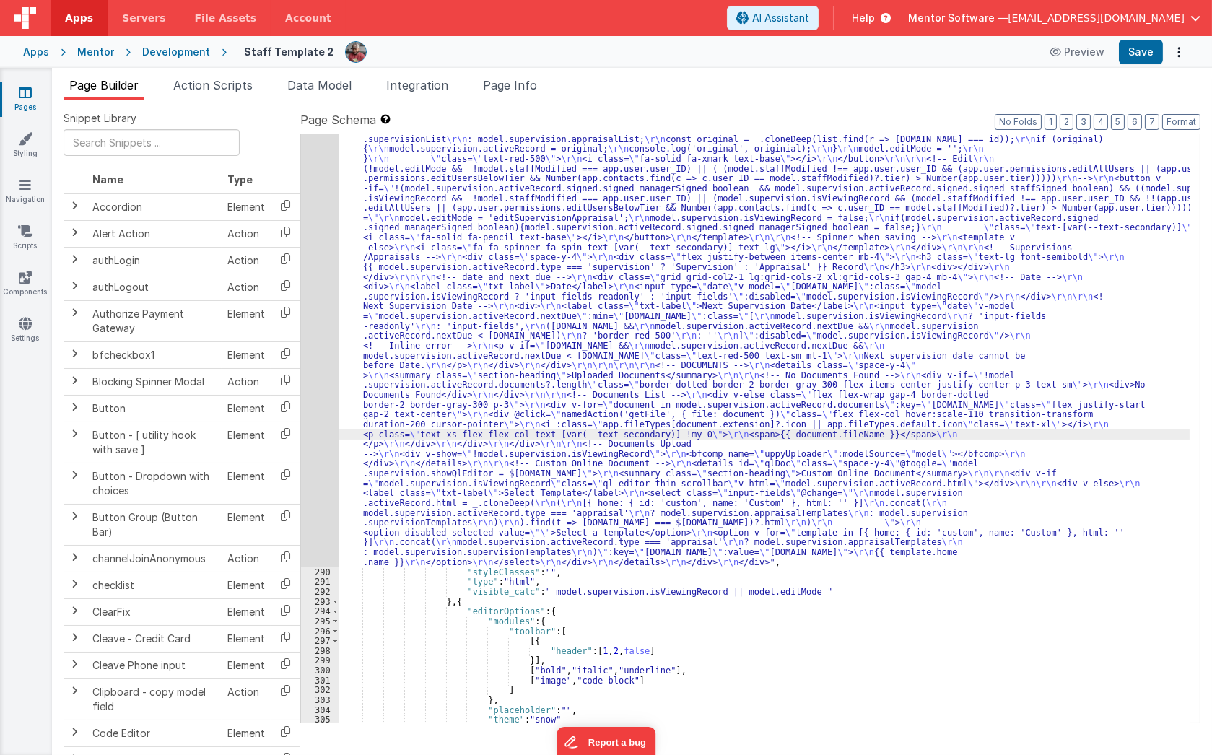
click at [742, 303] on div ""html" : "<div class= \"\" > \r\n <!-- Edit Mode Buttons --> \r\n <div class= \…" at bounding box center [764, 620] width 850 height 1090
